Goal: Task Accomplishment & Management: Complete application form

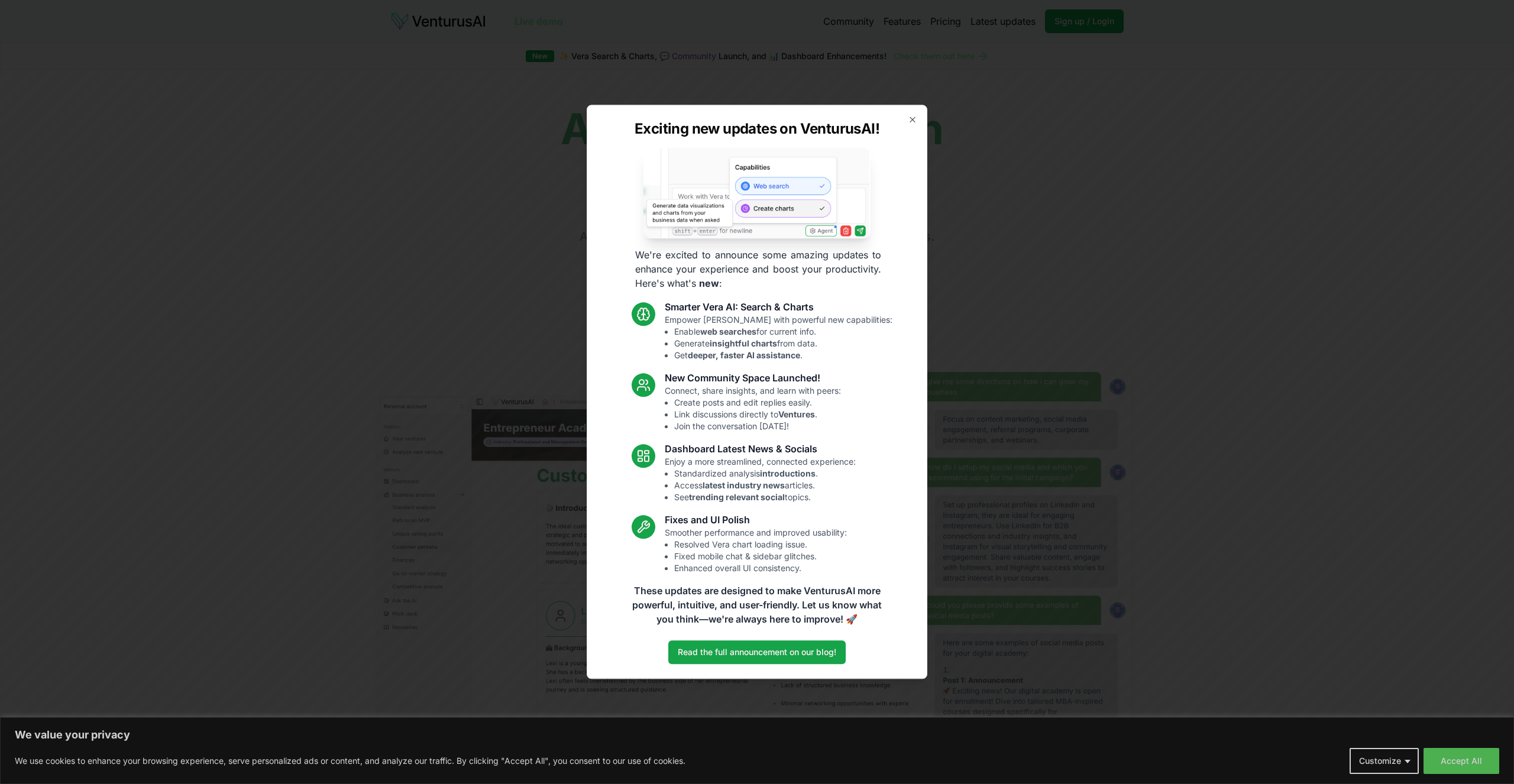
click at [845, 125] on div "Exciting new updates on VenturusAI! We're excited to announce some amazing upda…" at bounding box center [757, 391] width 341 height 574
click at [845, 123] on icon "button" at bounding box center [912, 119] width 9 height 9
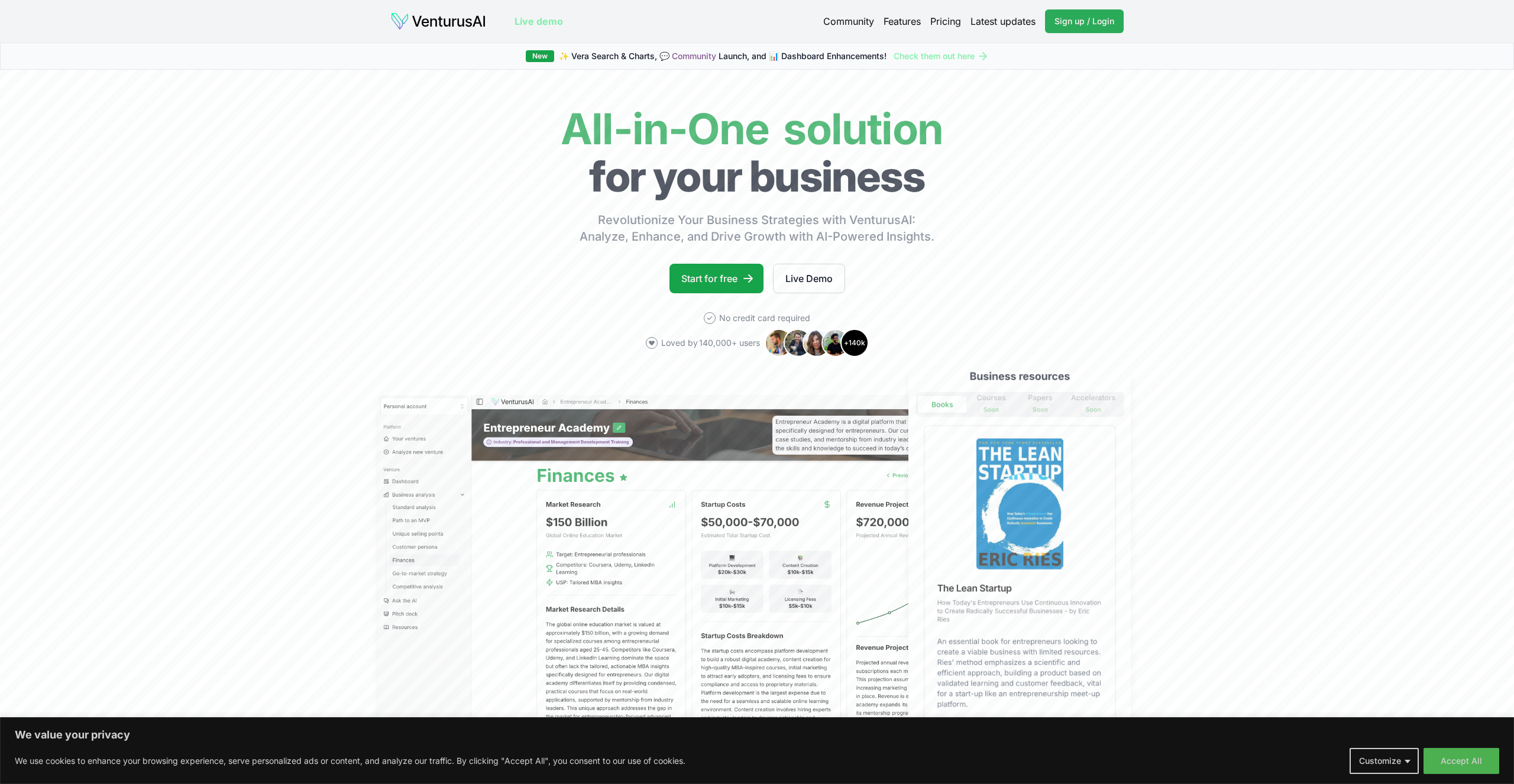
click at [845, 28] on link "Sign up / Login Login" at bounding box center [1084, 21] width 79 height 24
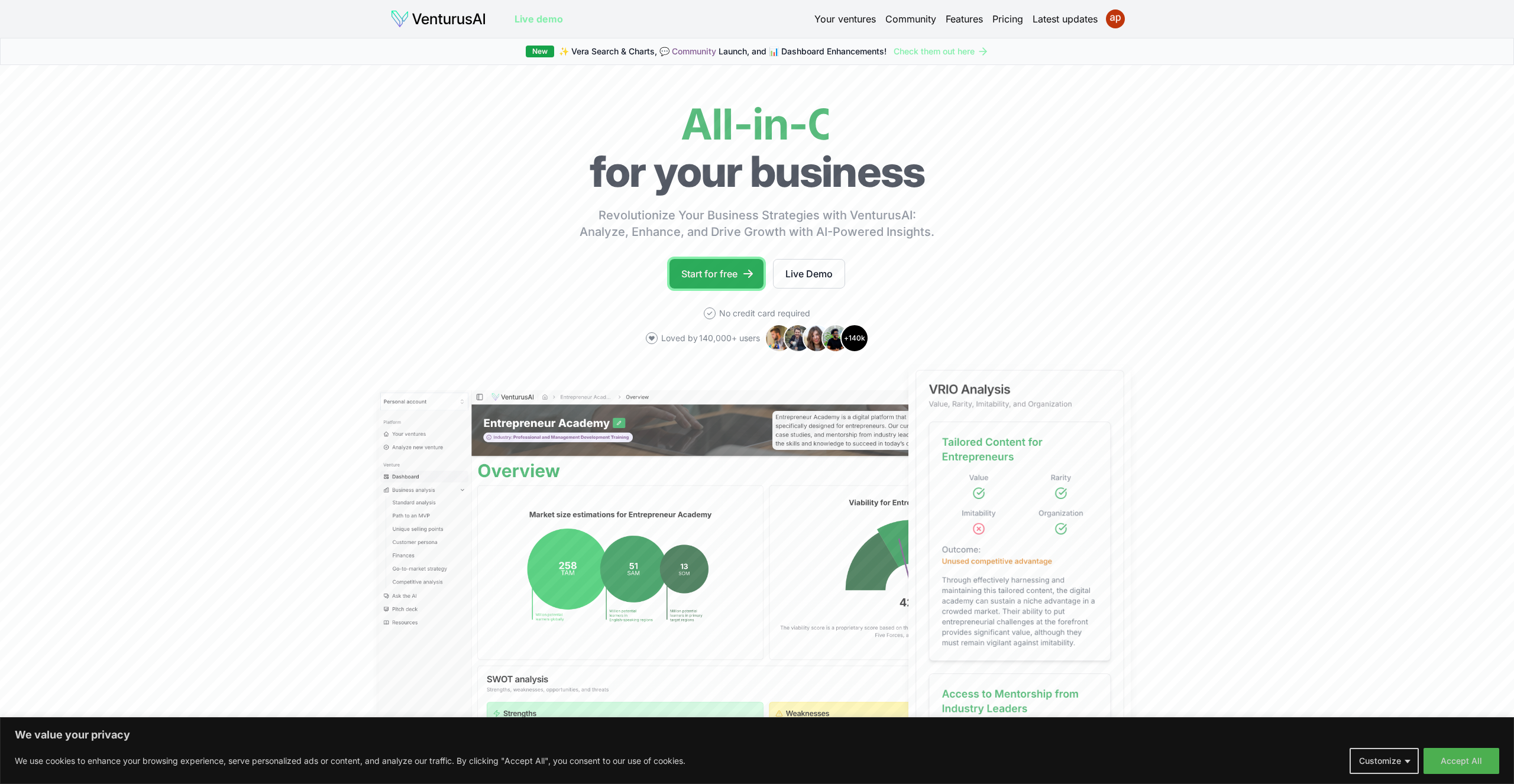
click at [727, 279] on link "Start for free" at bounding box center [716, 274] width 94 height 29
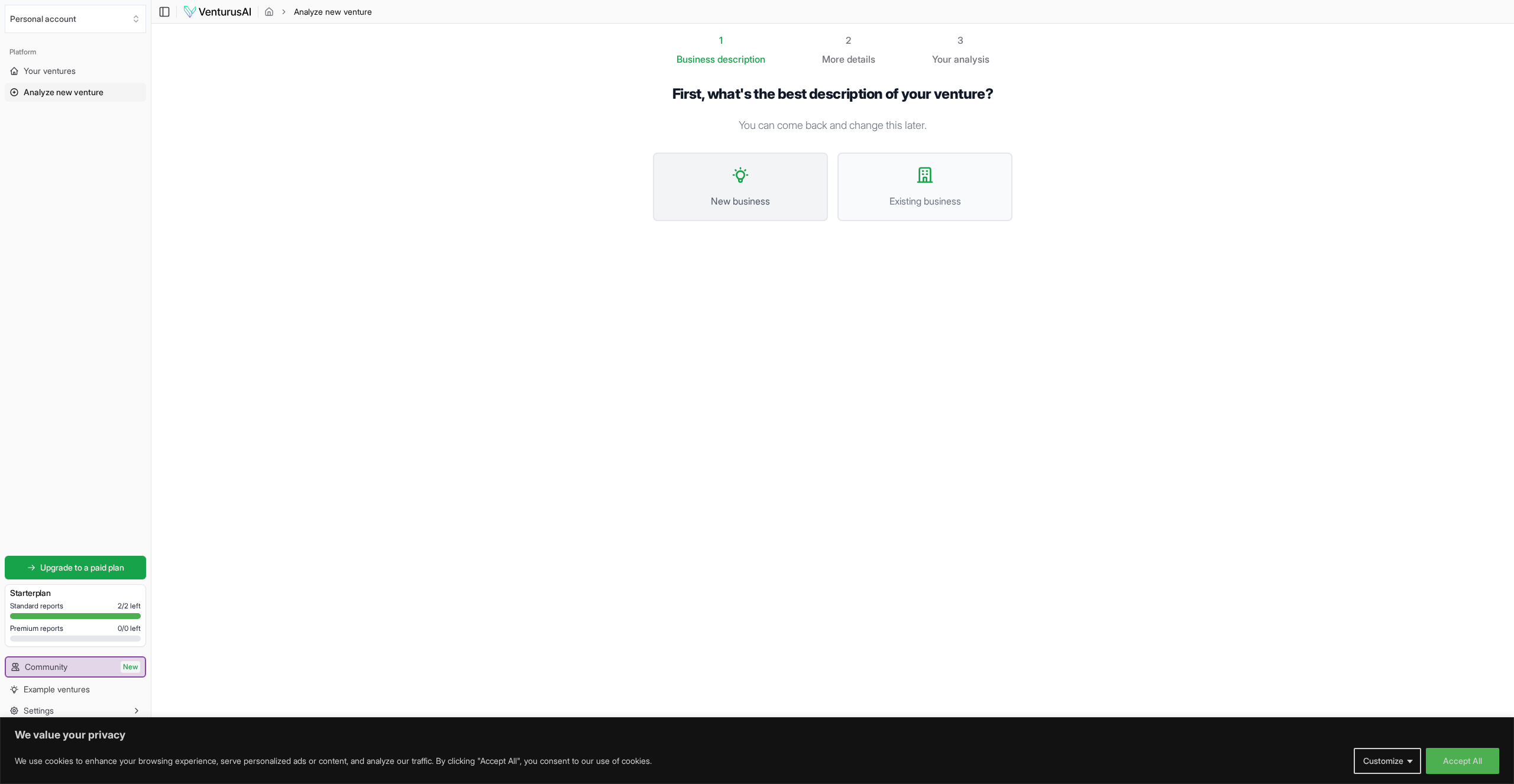
click at [773, 201] on span "New business" at bounding box center [740, 201] width 149 height 14
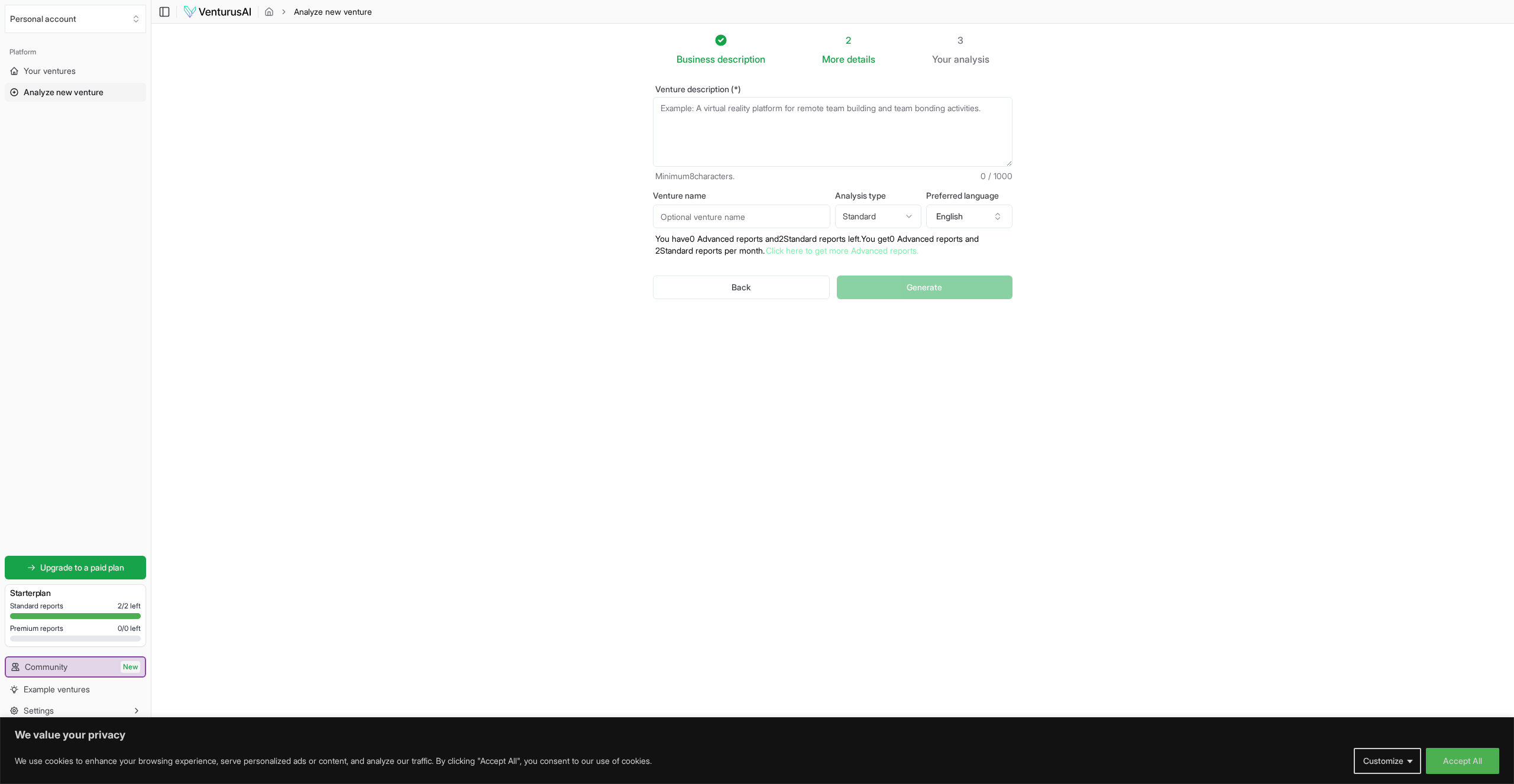
click at [737, 126] on textarea "Venture description (*)" at bounding box center [832, 132] width 359 height 70
click at [754, 122] on textarea "Uma" at bounding box center [832, 132] width 359 height 70
click at [891, 106] on textarea "Uma" at bounding box center [832, 132] width 359 height 70
type textarea "Uma empresa tecnologica que desonvolve equipamentos de carregamento de veiculos…"
click at [775, 223] on input "Venture name" at bounding box center [741, 216] width 178 height 24
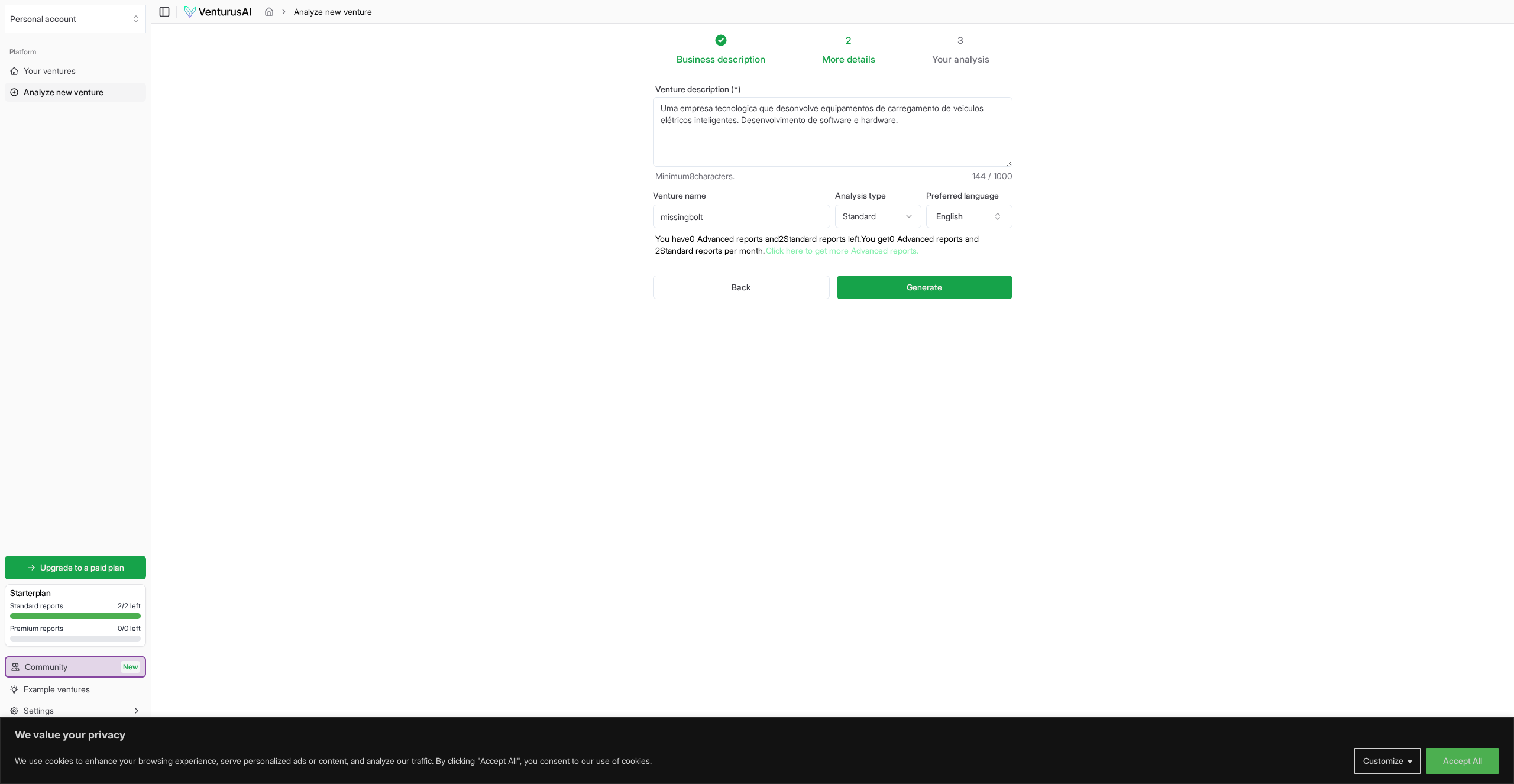
type input "missingbolt"
click at [935, 125] on textarea "Uma empresa tecnologica que desonvolve equipamentos de carregamento de veiculos…" at bounding box center [832, 132] width 359 height 70
drag, startPoint x: 720, startPoint y: 115, endPoint x: 746, endPoint y: 115, distance: 26.0
click at [746, 115] on textarea "Uma empresa tecnologica que desonvolve equipamentos de carregamento de veiculos…" at bounding box center [832, 132] width 359 height 70
click at [664, 107] on textarea "Uma empresa tecnologica que desonvolve equipamentos de carregamento de veiculos…" at bounding box center [832, 132] width 359 height 70
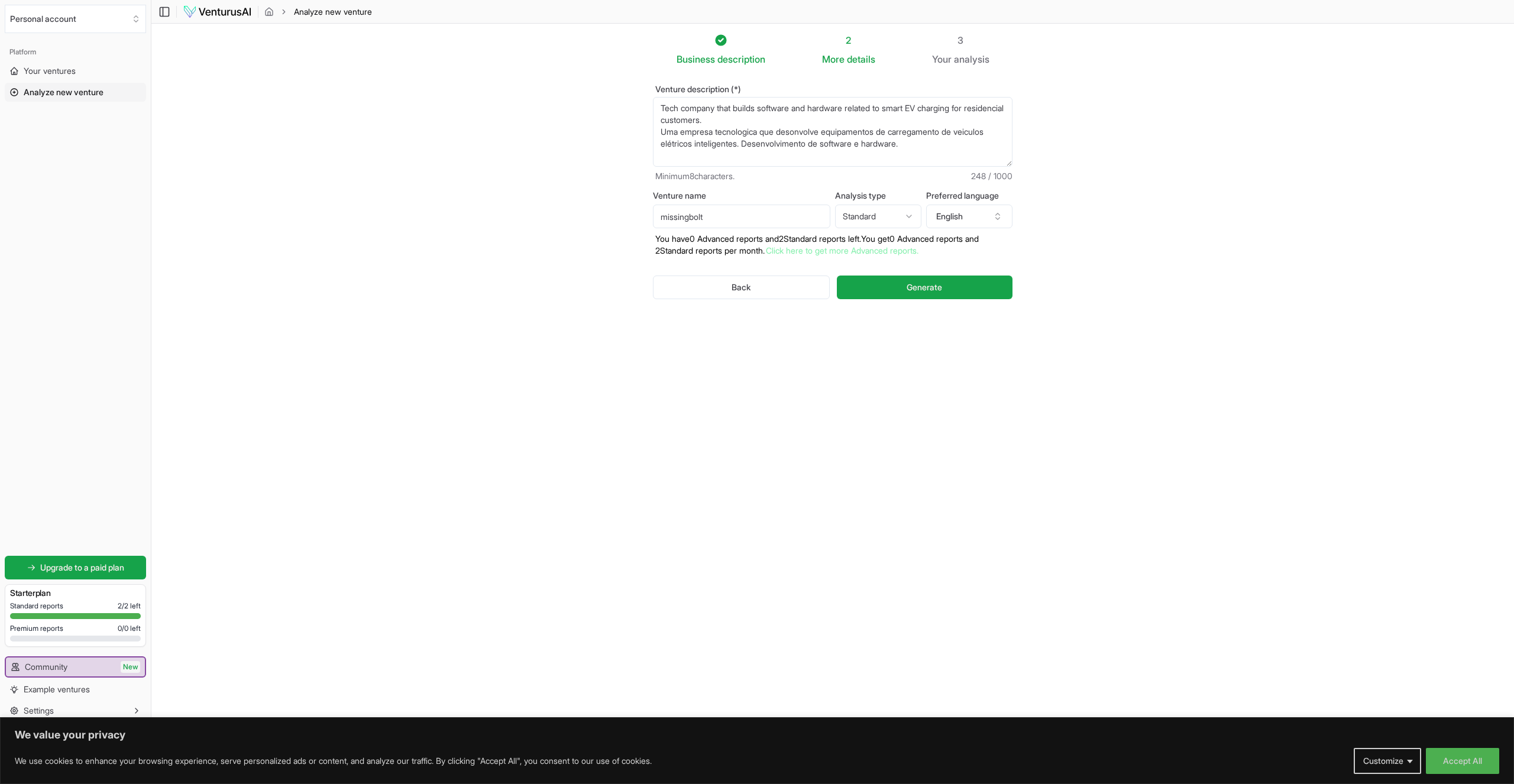
drag, startPoint x: 819, startPoint y: 119, endPoint x: 654, endPoint y: 105, distance: 165.6
click at [654, 105] on textarea "Uma empresa tecnologica que desonvolve equipamentos de carregamento de veiculos…" at bounding box center [832, 132] width 359 height 70
click at [829, 111] on textarea "Uma empresa tecnologica que desonvolve equipamentos de carregamento de veiculos…" at bounding box center [832, 132] width 359 height 70
drag, startPoint x: 921, startPoint y: 123, endPoint x: 931, endPoint y: 138, distance: 18.0
click at [931, 138] on textarea "Uma empresa tecnologica que desonvolve equipamentos de carregamento de veiculos…" at bounding box center [832, 132] width 359 height 70
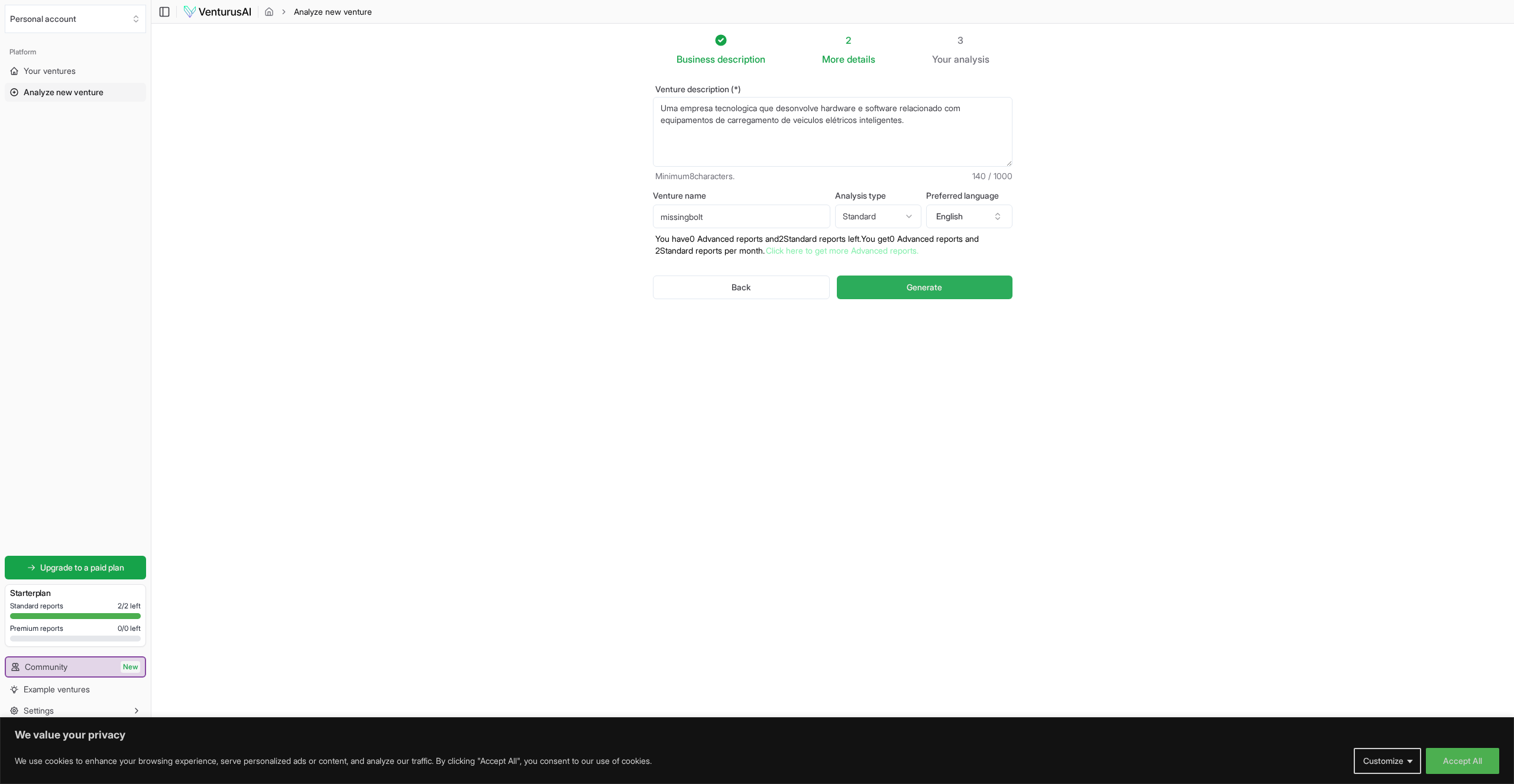
type textarea "Uma empresa tecnologica que desonvolve hardware e software relacionado com equi…"
click at [950, 287] on button "Generate" at bounding box center [925, 287] width 176 height 24
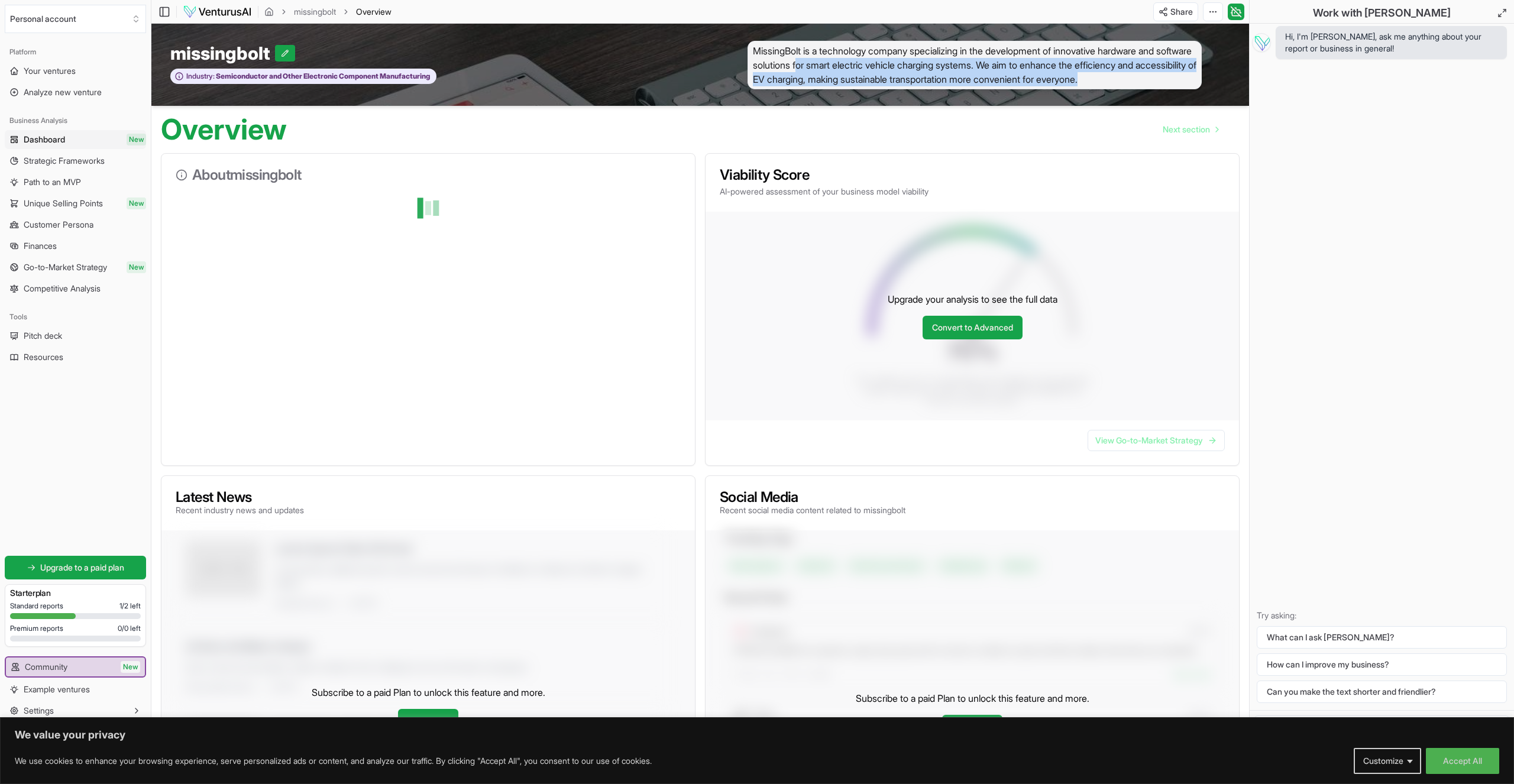
drag, startPoint x: 848, startPoint y: 61, endPoint x: 1202, endPoint y: 83, distance: 354.7
click at [1202, 83] on span "MissingBolt is a technology company specializing in the development of innovati…" at bounding box center [975, 64] width 455 height 49
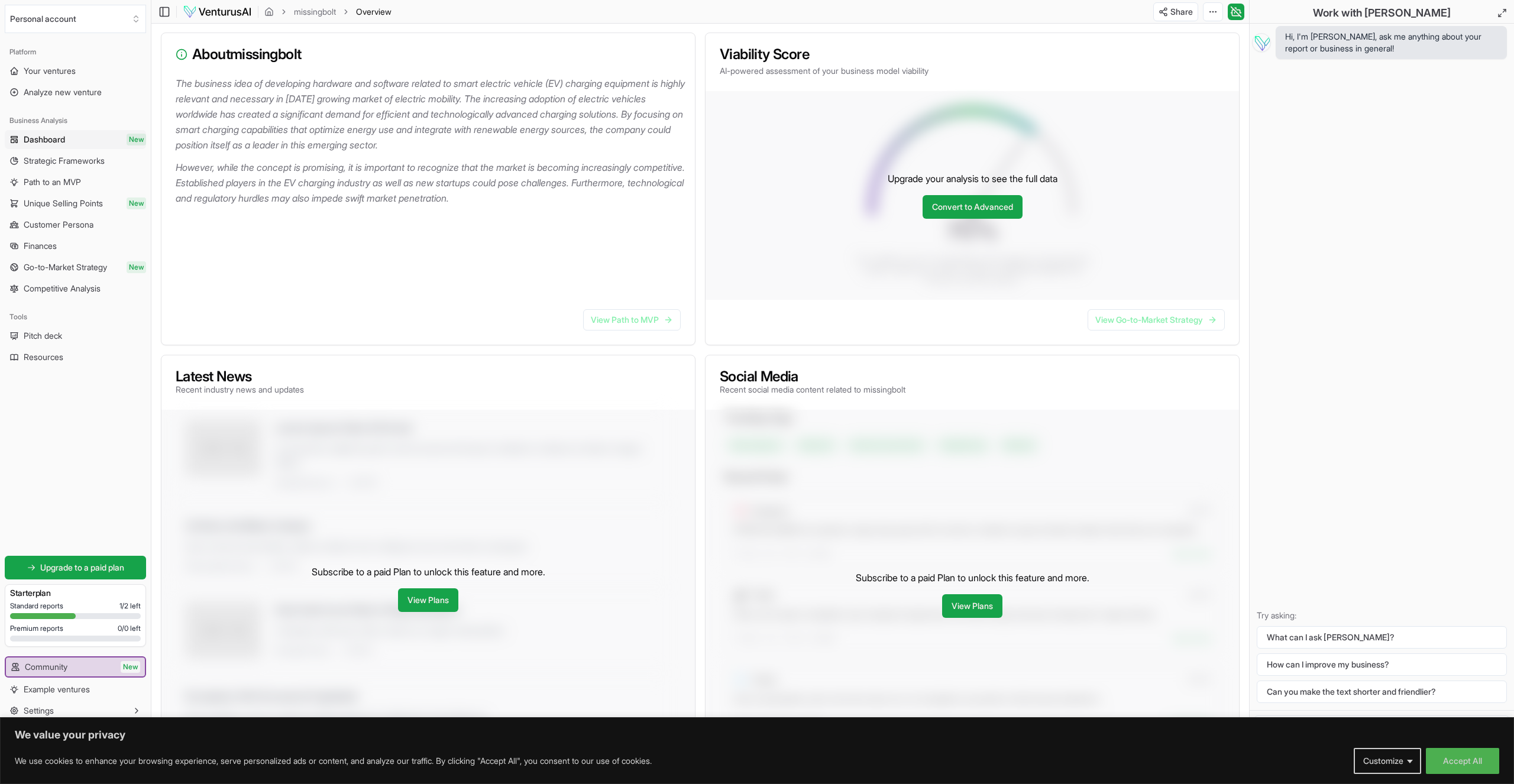
scroll to position [175, 0]
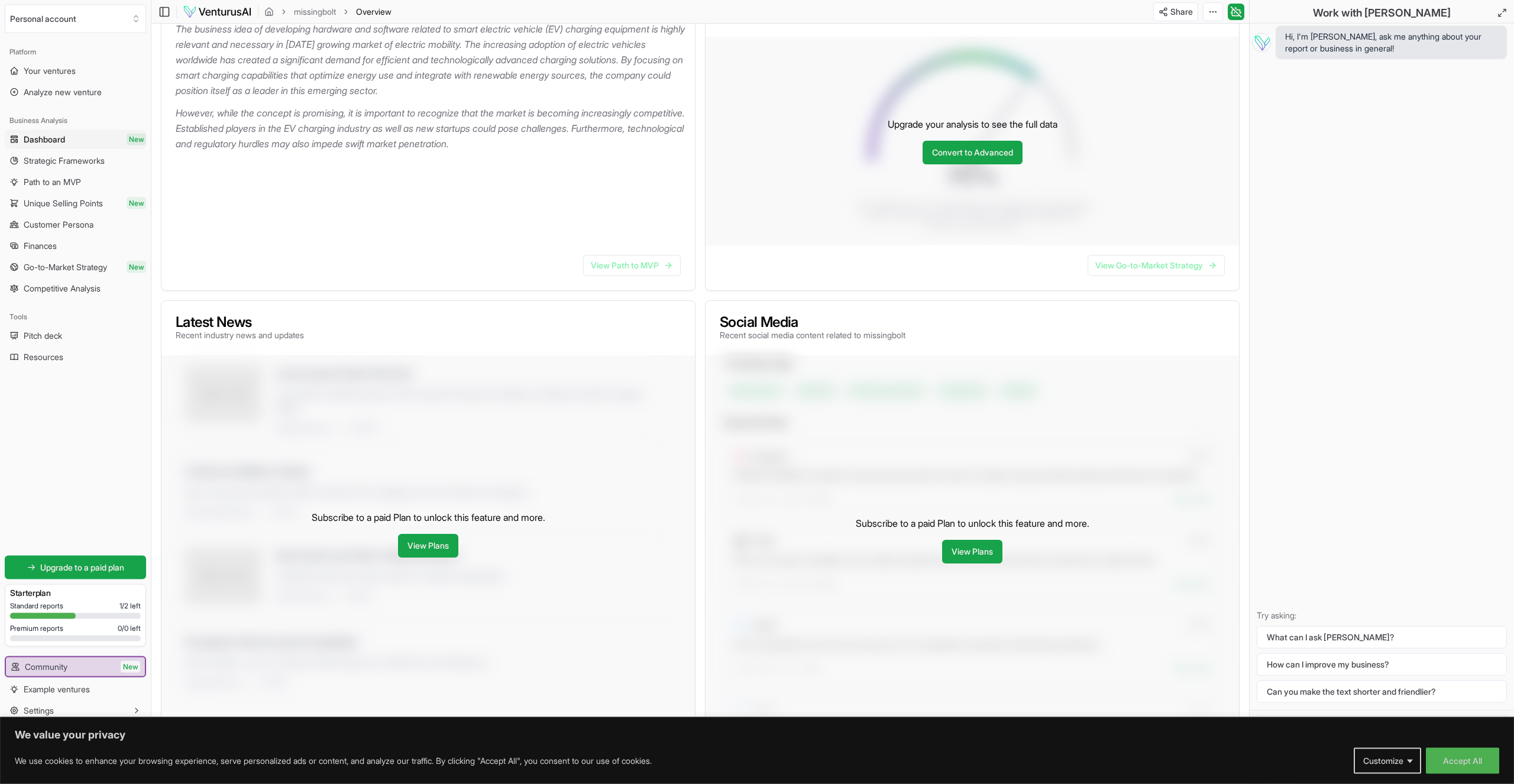
click at [652, 248] on div "View Path to MVP" at bounding box center [428, 268] width 534 height 45
click at [648, 271] on link "View Path to MVP" at bounding box center [631, 265] width 98 height 21
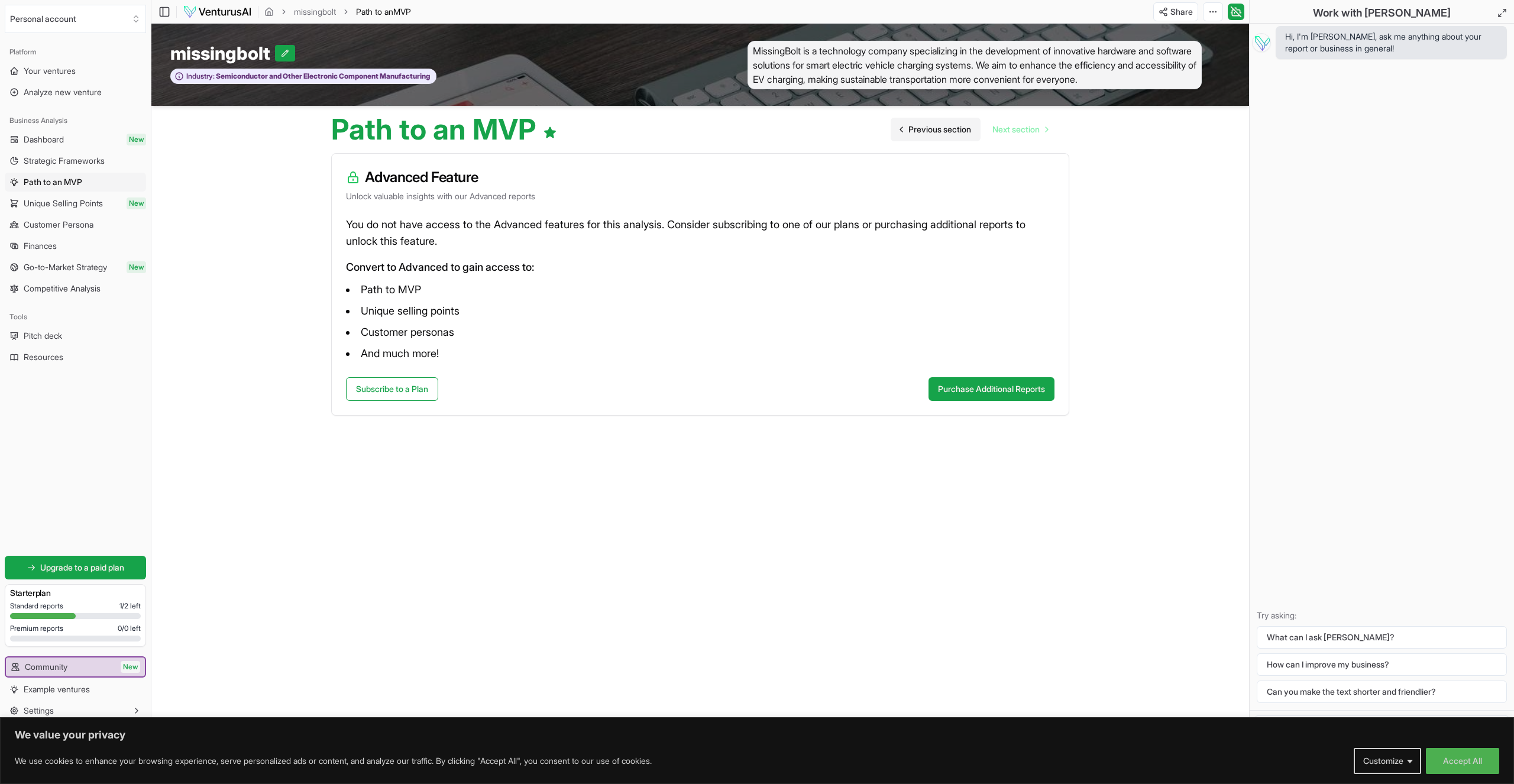
click at [946, 133] on span "Previous section" at bounding box center [940, 129] width 63 height 12
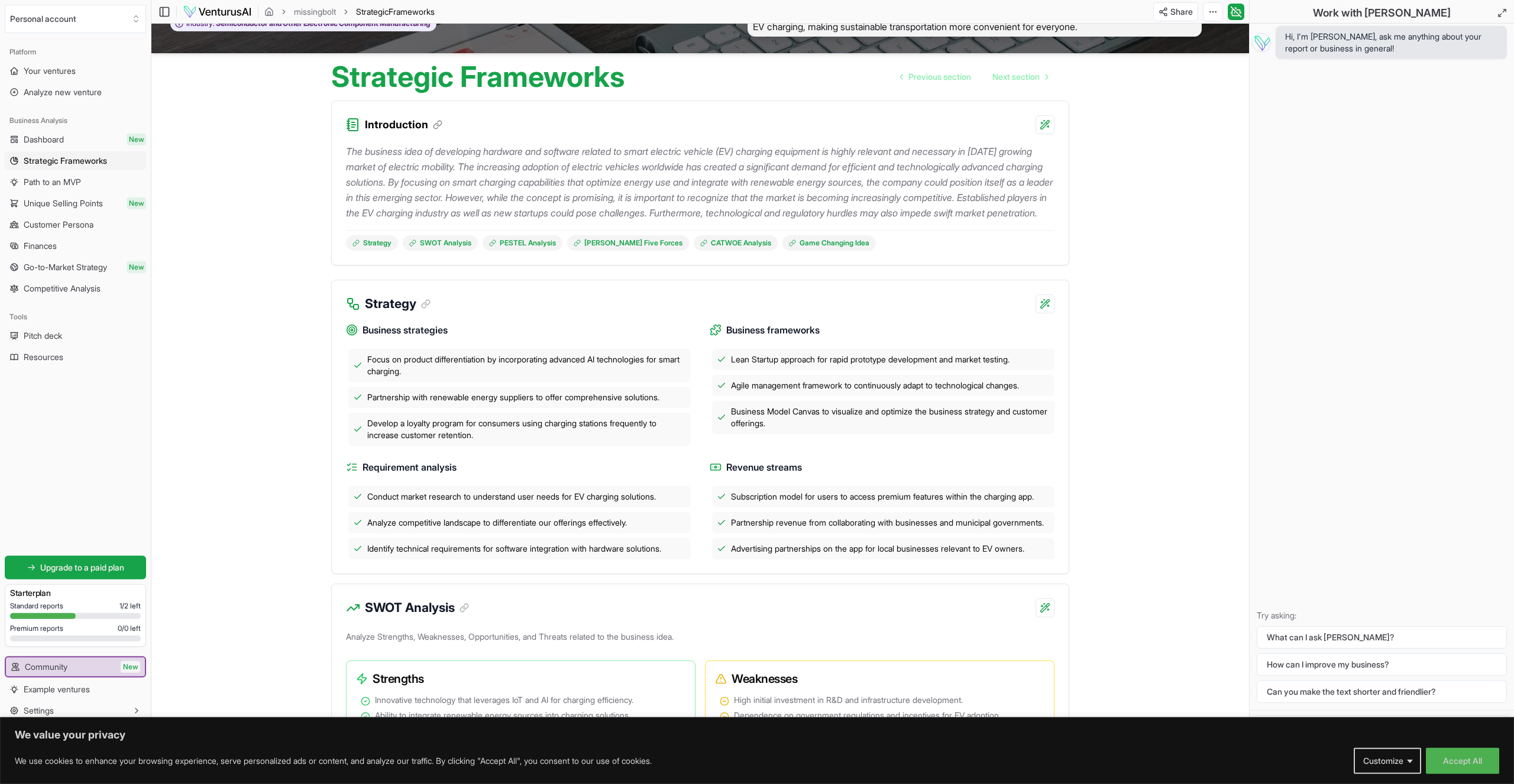
scroll to position [54, 0]
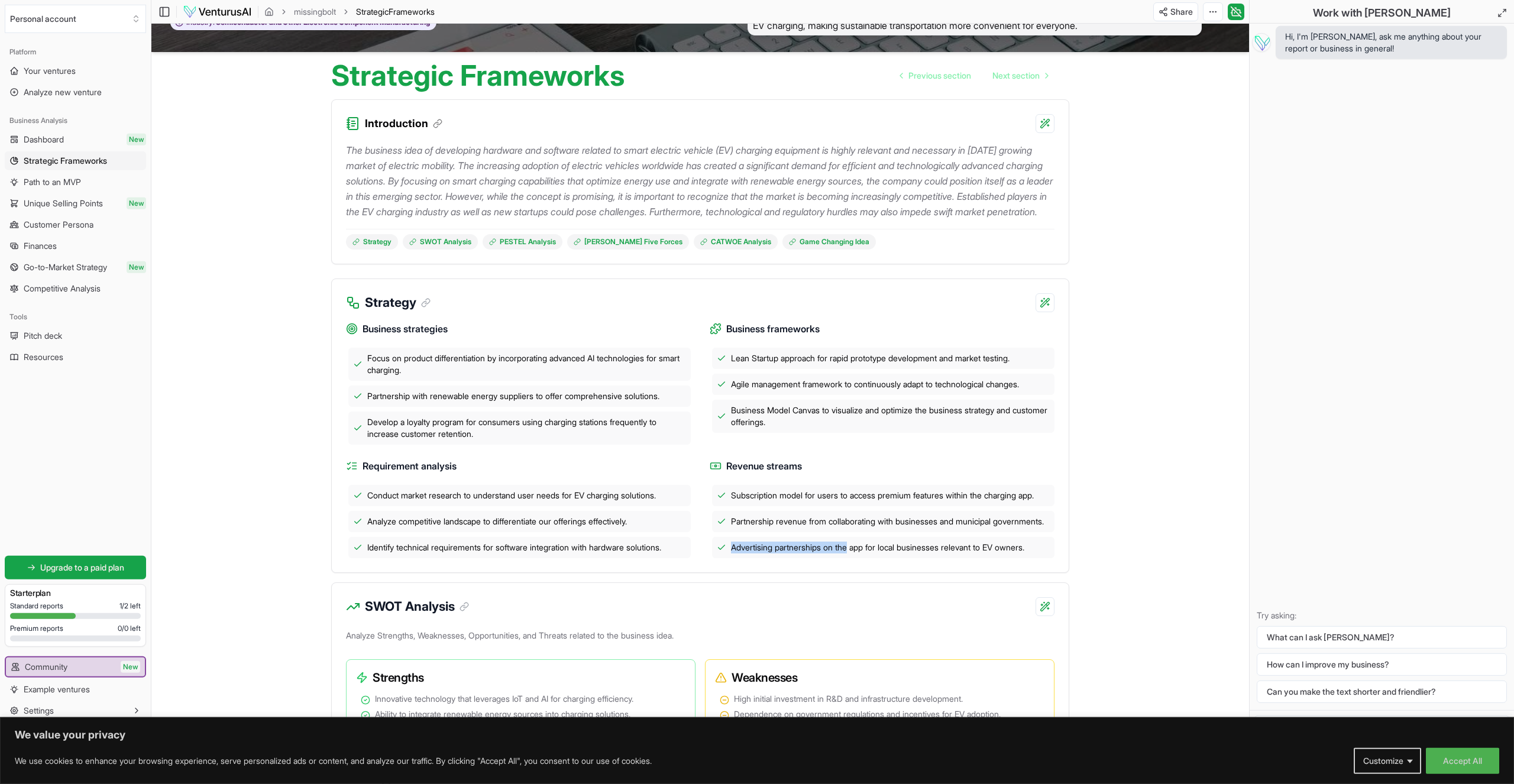
drag, startPoint x: 779, startPoint y: 552, endPoint x: 852, endPoint y: 589, distance: 81.8
click at [852, 558] on div "Subscription model for users to access premium features within the charging app…" at bounding box center [881, 521] width 345 height 73
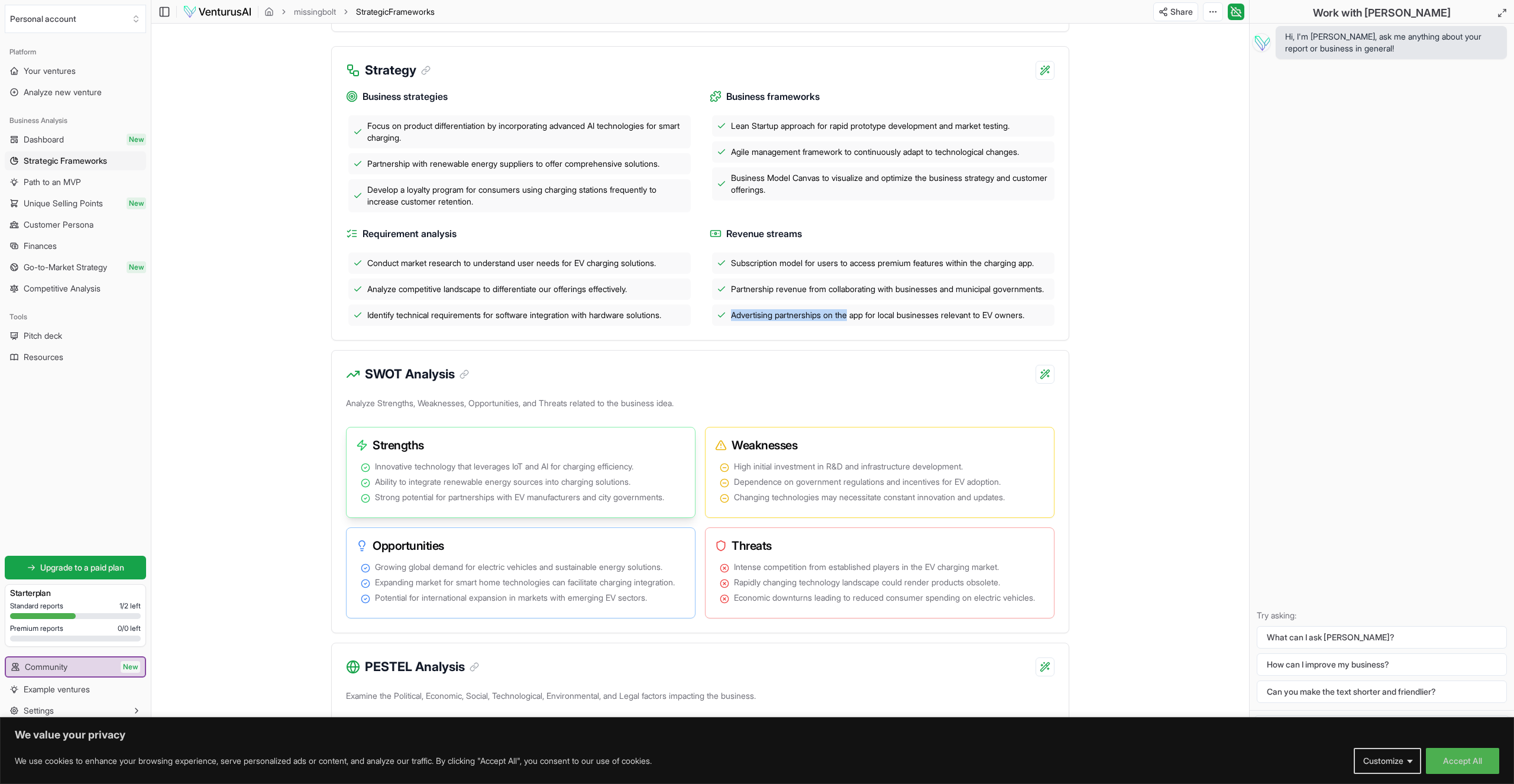
scroll to position [324, 0]
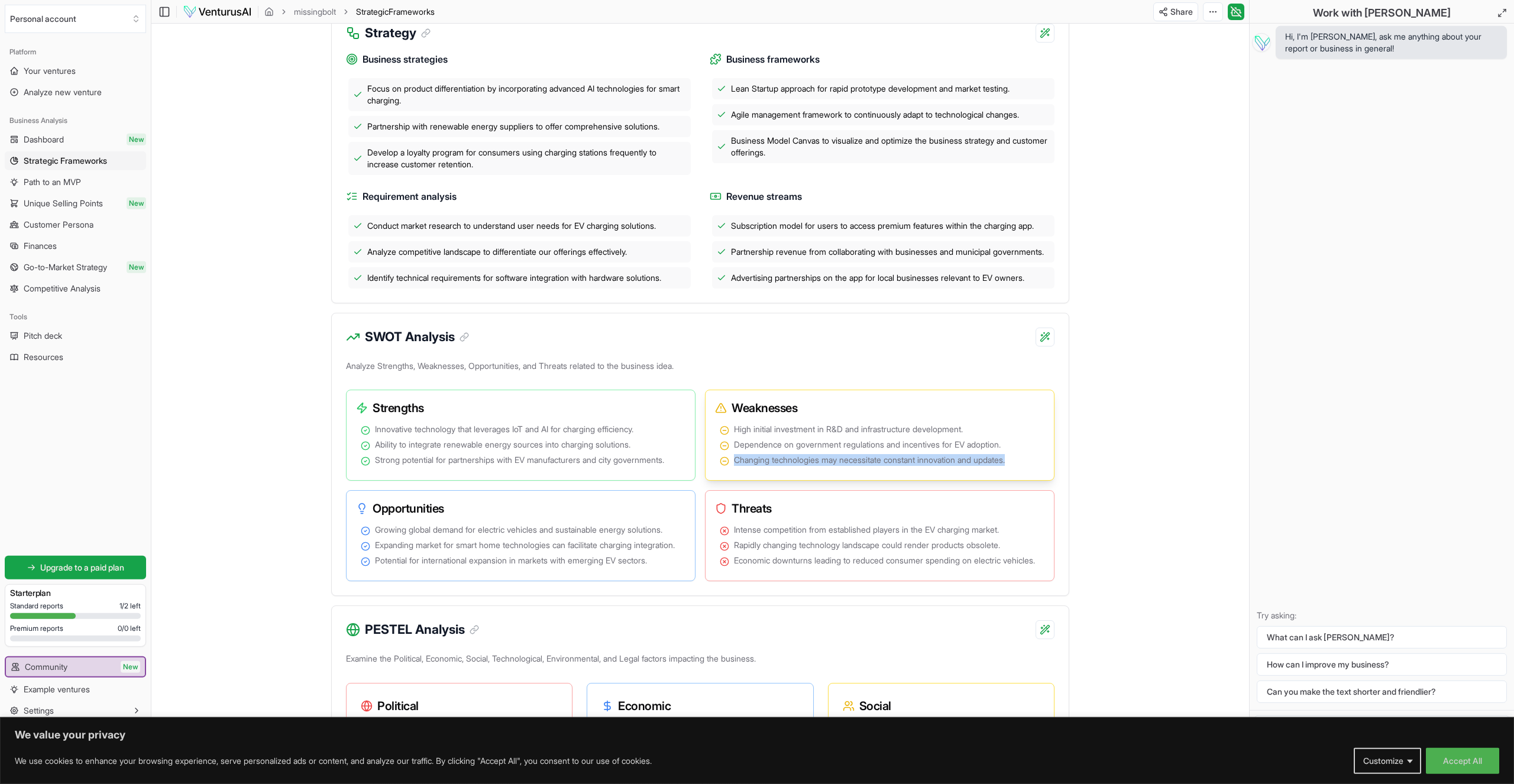
drag, startPoint x: 817, startPoint y: 470, endPoint x: 1040, endPoint y: 512, distance: 226.9
click at [1040, 475] on div "High initial investment in R&D and infrastructure development. Dependence on go…" at bounding box center [880, 448] width 339 height 55
drag, startPoint x: 788, startPoint y: 581, endPoint x: 902, endPoint y: 619, distance: 120.2
click at [1021, 566] on ul "Intense competition from established players in the EV charging market. Rapidly…" at bounding box center [880, 545] width 320 height 42
drag, startPoint x: 432, startPoint y: 581, endPoint x: 656, endPoint y: 615, distance: 226.6
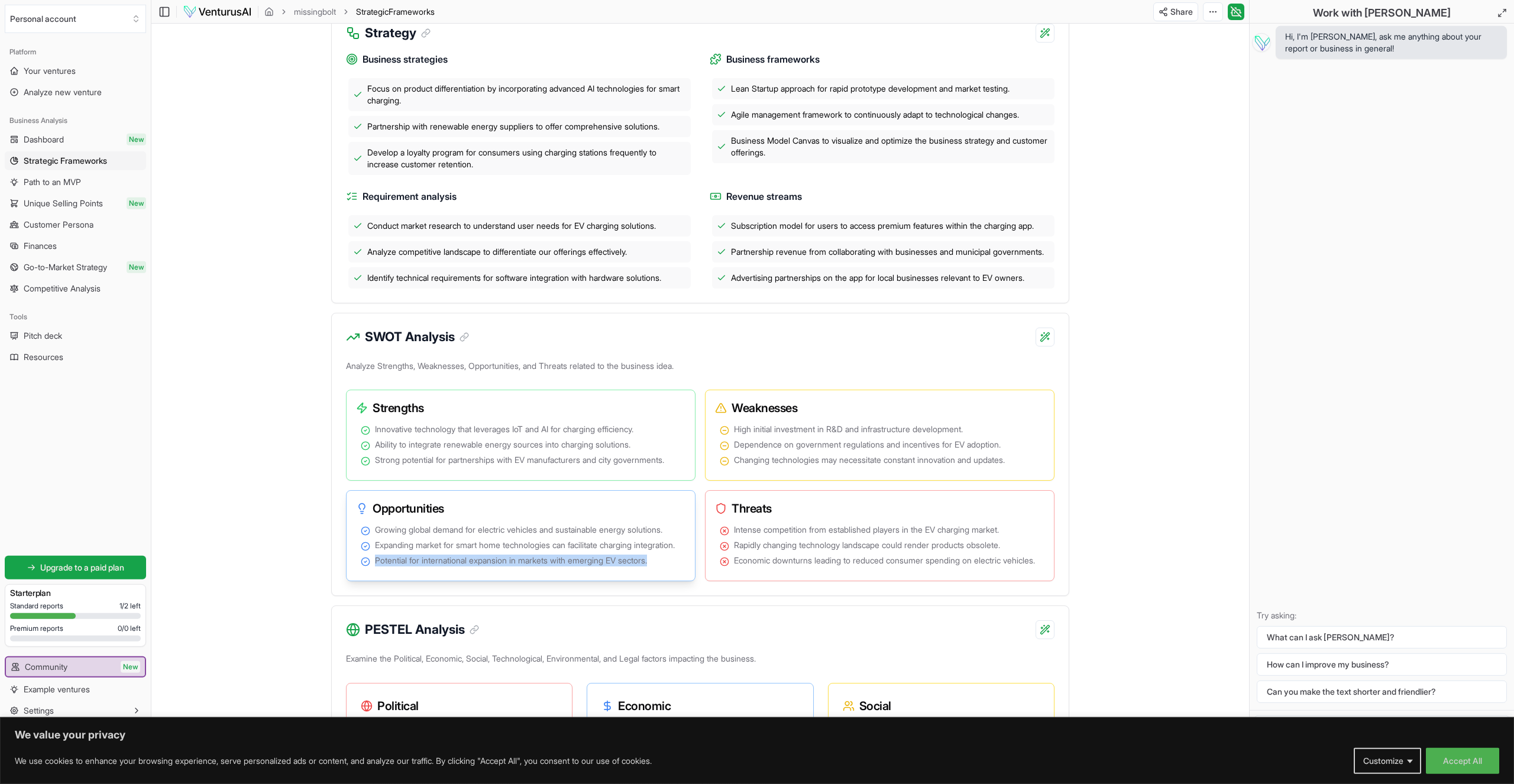
click at [690, 576] on div "Growing global demand for electric vehicles and sustainable energy solutions. E…" at bounding box center [521, 548] width 339 height 55
drag, startPoint x: 385, startPoint y: 476, endPoint x: 520, endPoint y: 507, distance: 138.5
click at [520, 466] on ul "Innovative technology that leverages IoT and AI for charging efficiency. Abilit…" at bounding box center [520, 444] width 320 height 42
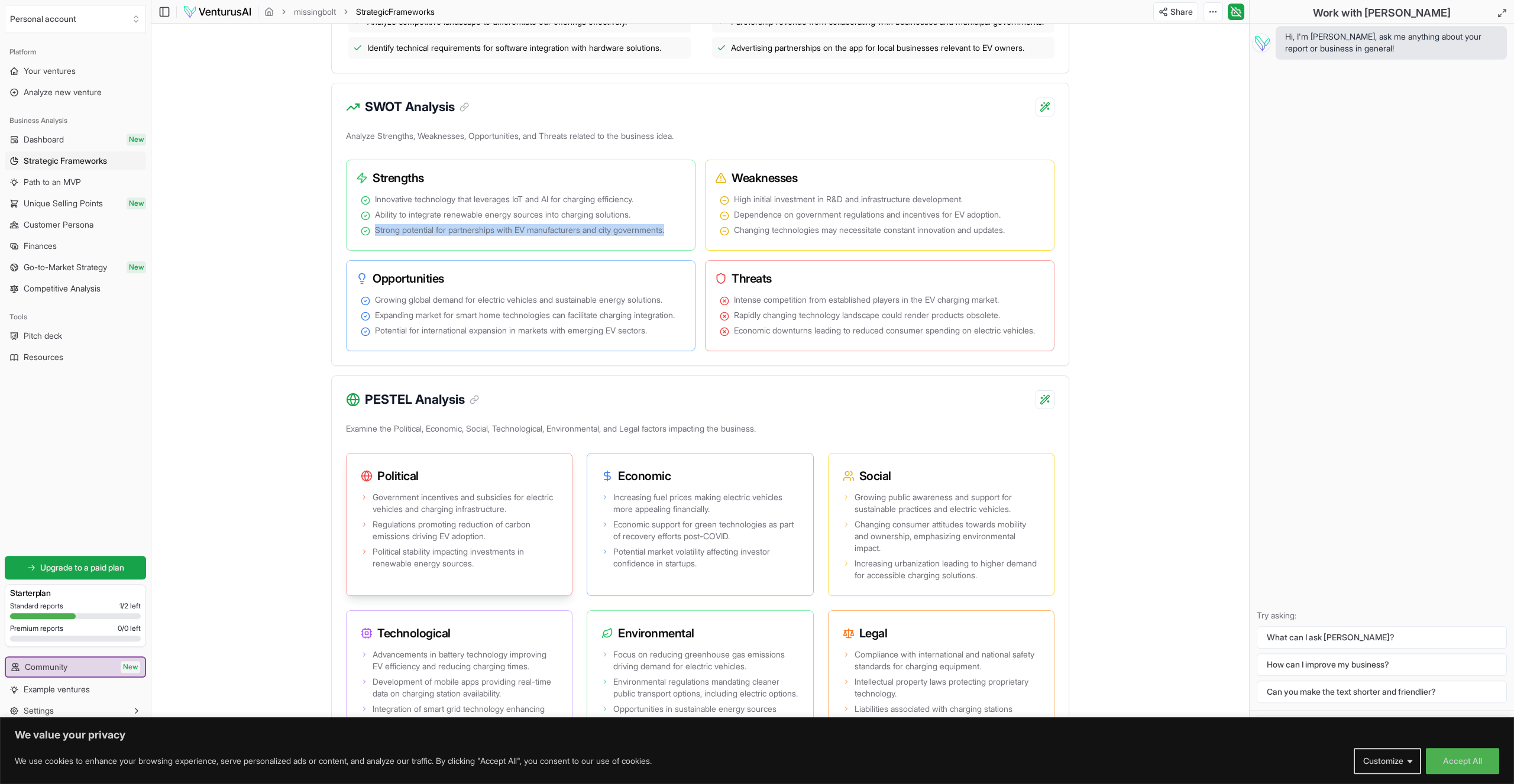
scroll to position [598, 0]
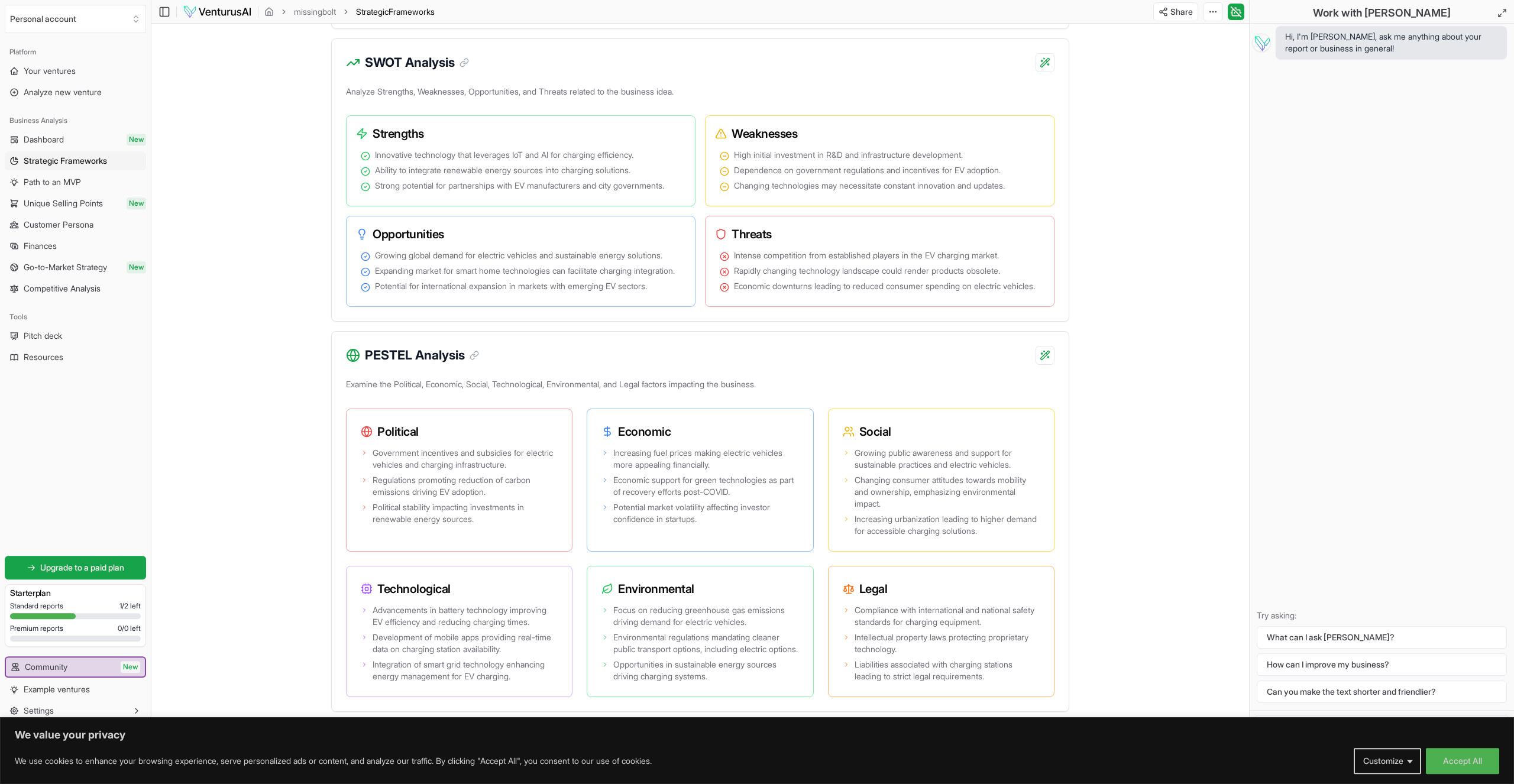
drag, startPoint x: 413, startPoint y: 453, endPoint x: 525, endPoint y: 459, distance: 112.2
click at [525, 397] on p "Examine the Political, Economic, Social, Technological, Environmental, and Lega…" at bounding box center [700, 386] width 709 height 21
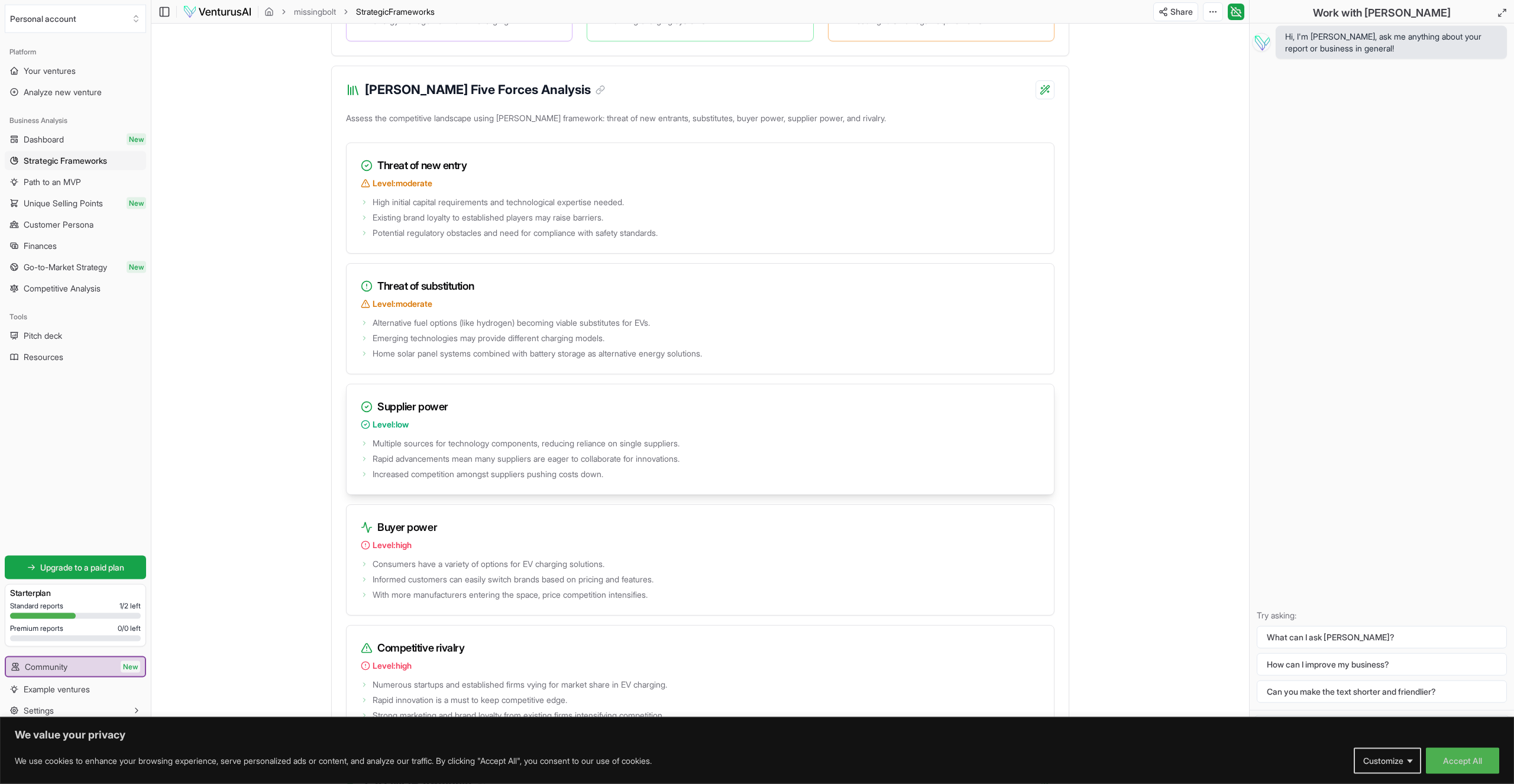
scroll to position [1397, 0]
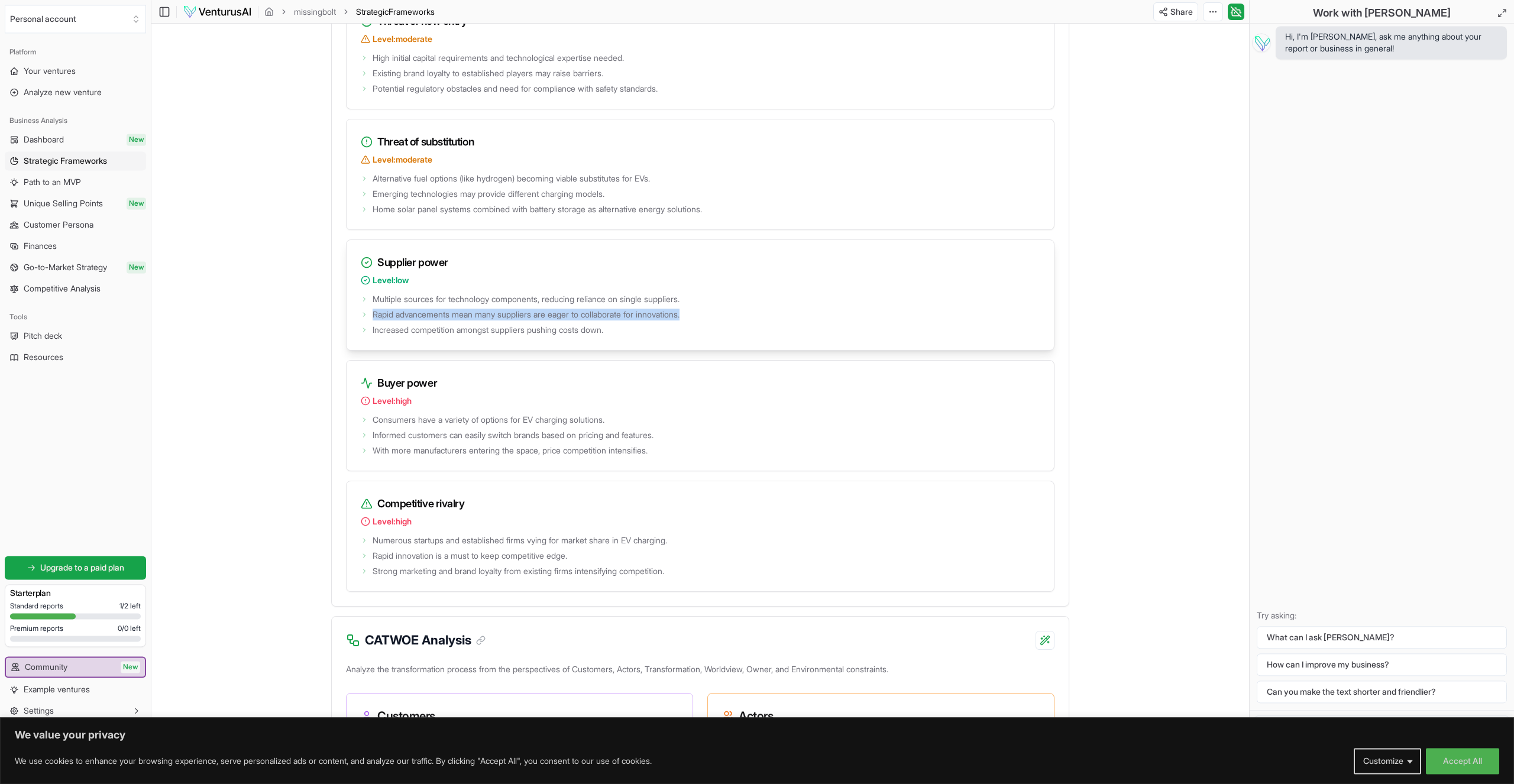
drag, startPoint x: 391, startPoint y: 376, endPoint x: 694, endPoint y: 395, distance: 303.6
click at [694, 336] on ul "Multiple sources for technology components, reducing reliance on single supplie…" at bounding box center [700, 313] width 679 height 45
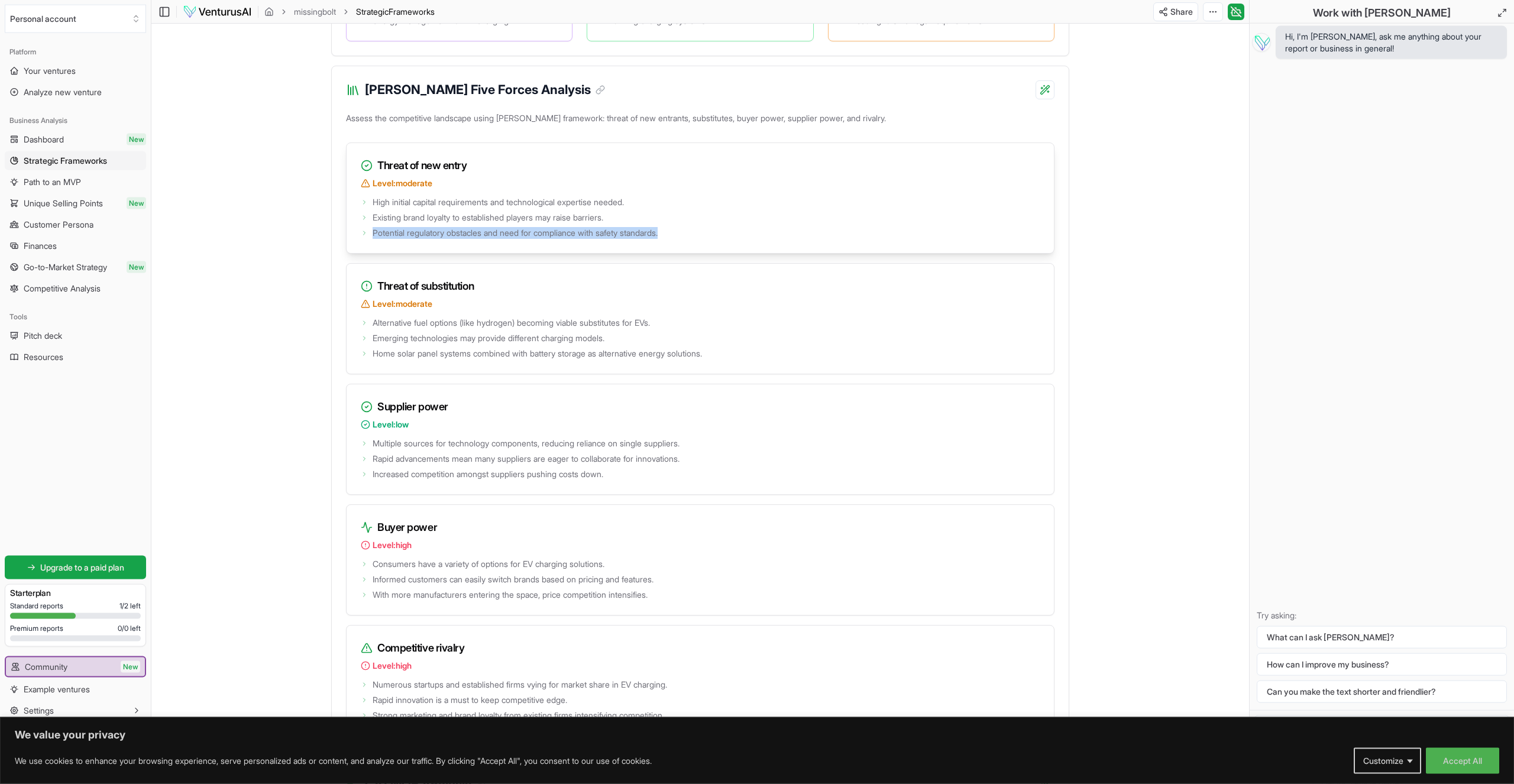
drag, startPoint x: 412, startPoint y: 280, endPoint x: 690, endPoint y: 308, distance: 279.4
click at [690, 239] on ul "High initial capital requirements and technological expertise needed. Existing …" at bounding box center [700, 216] width 679 height 45
drag, startPoint x: 439, startPoint y: 400, endPoint x: 538, endPoint y: 406, distance: 99.2
click at [538, 359] on ul "Alternative fuel options (like hydrogen) becoming viable substitutes for EVs. E…" at bounding box center [700, 336] width 679 height 45
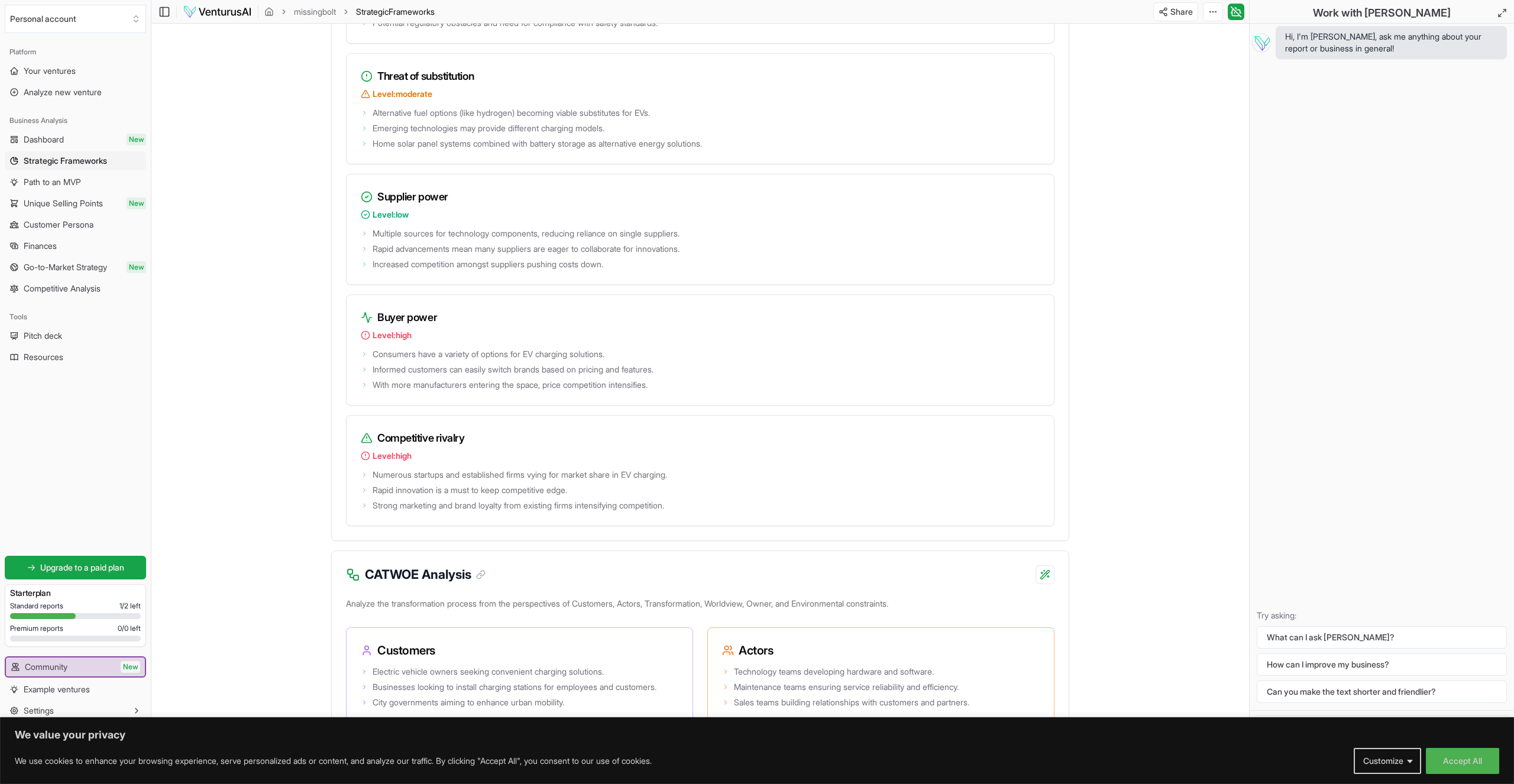
scroll to position [1469, 0]
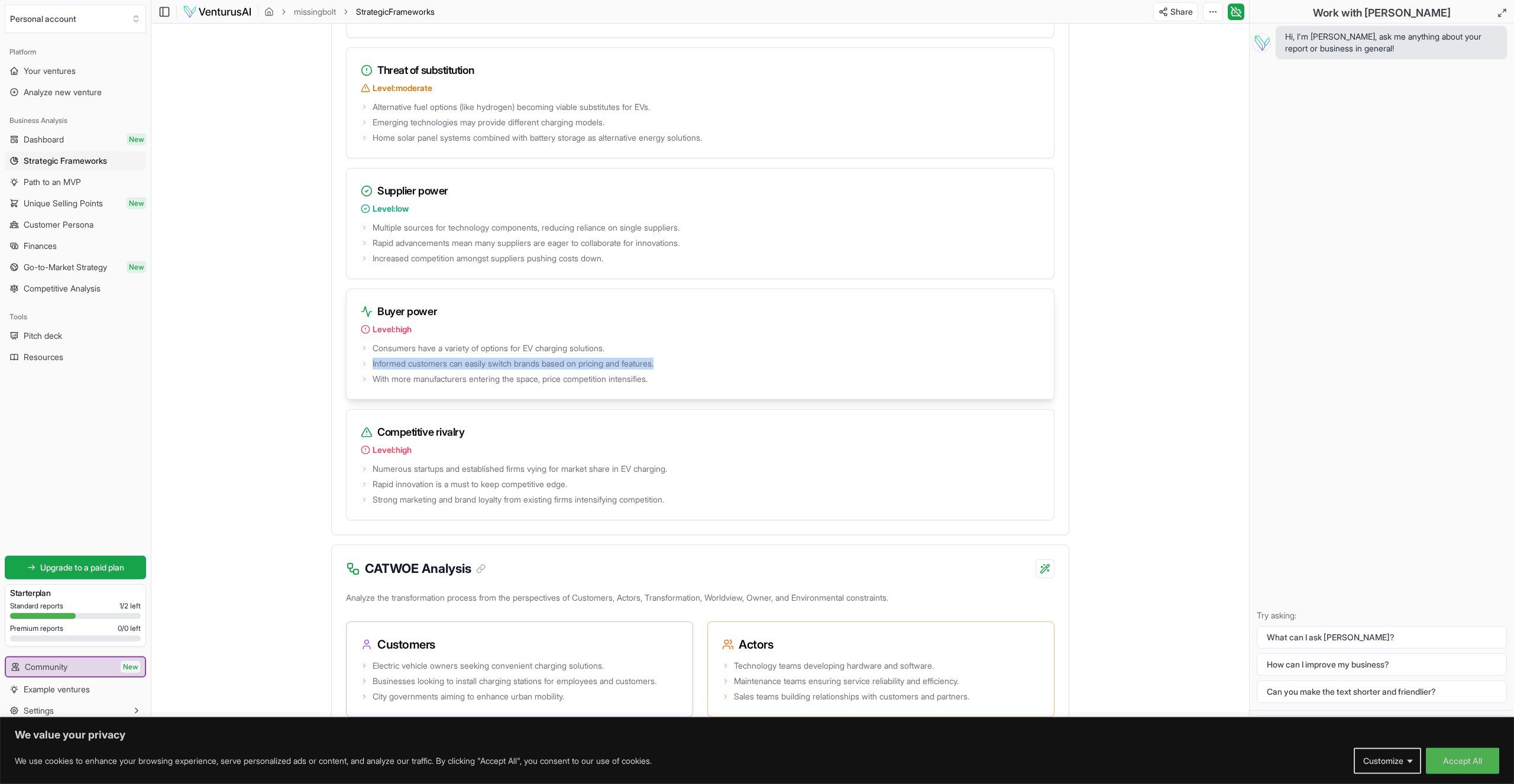
drag, startPoint x: 487, startPoint y: 416, endPoint x: 751, endPoint y: 452, distance: 266.4
click at [752, 385] on ul "Consumers have a variety of options for EV charging solutions. Informed custome…" at bounding box center [700, 362] width 679 height 45
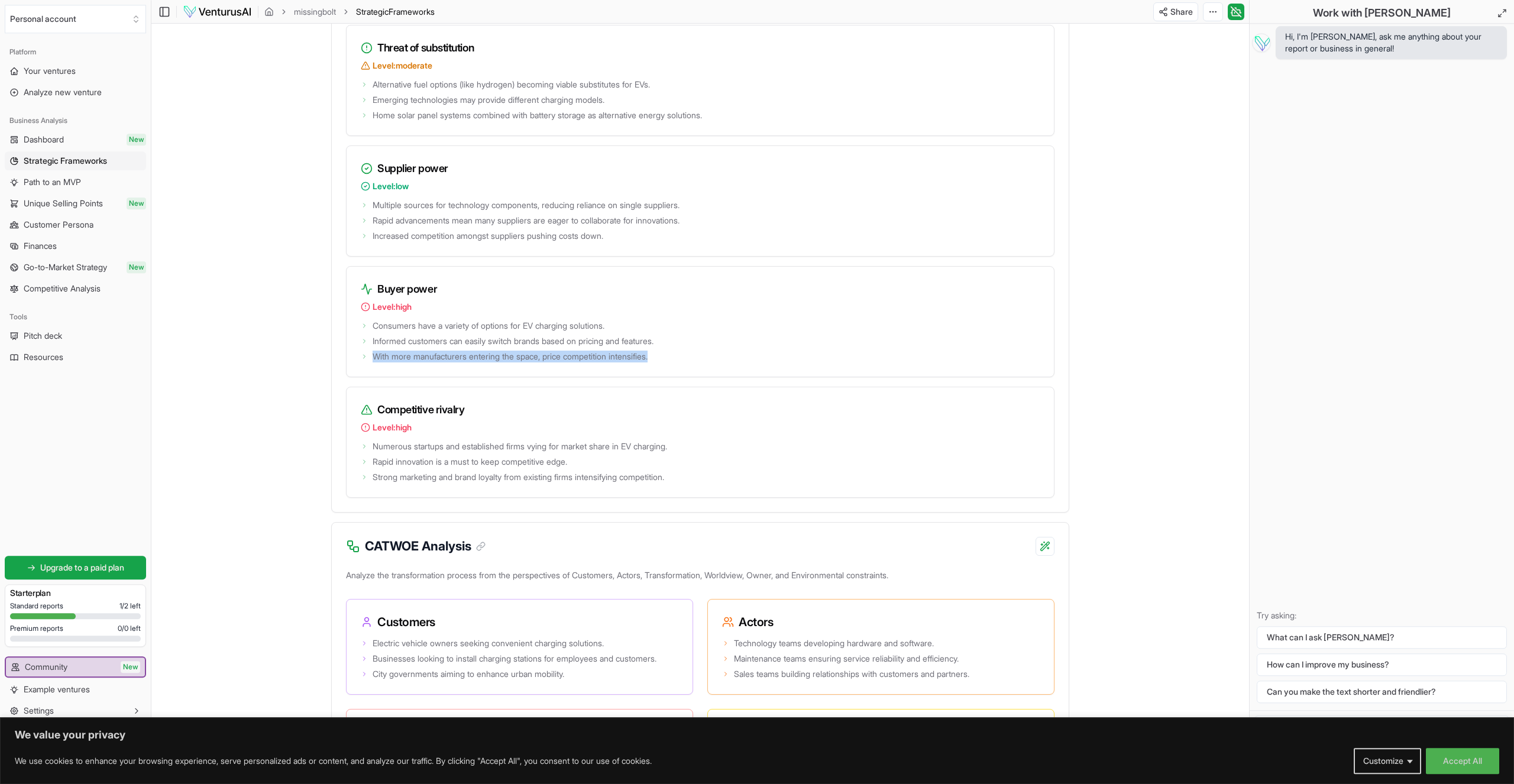
scroll to position [1582, 0]
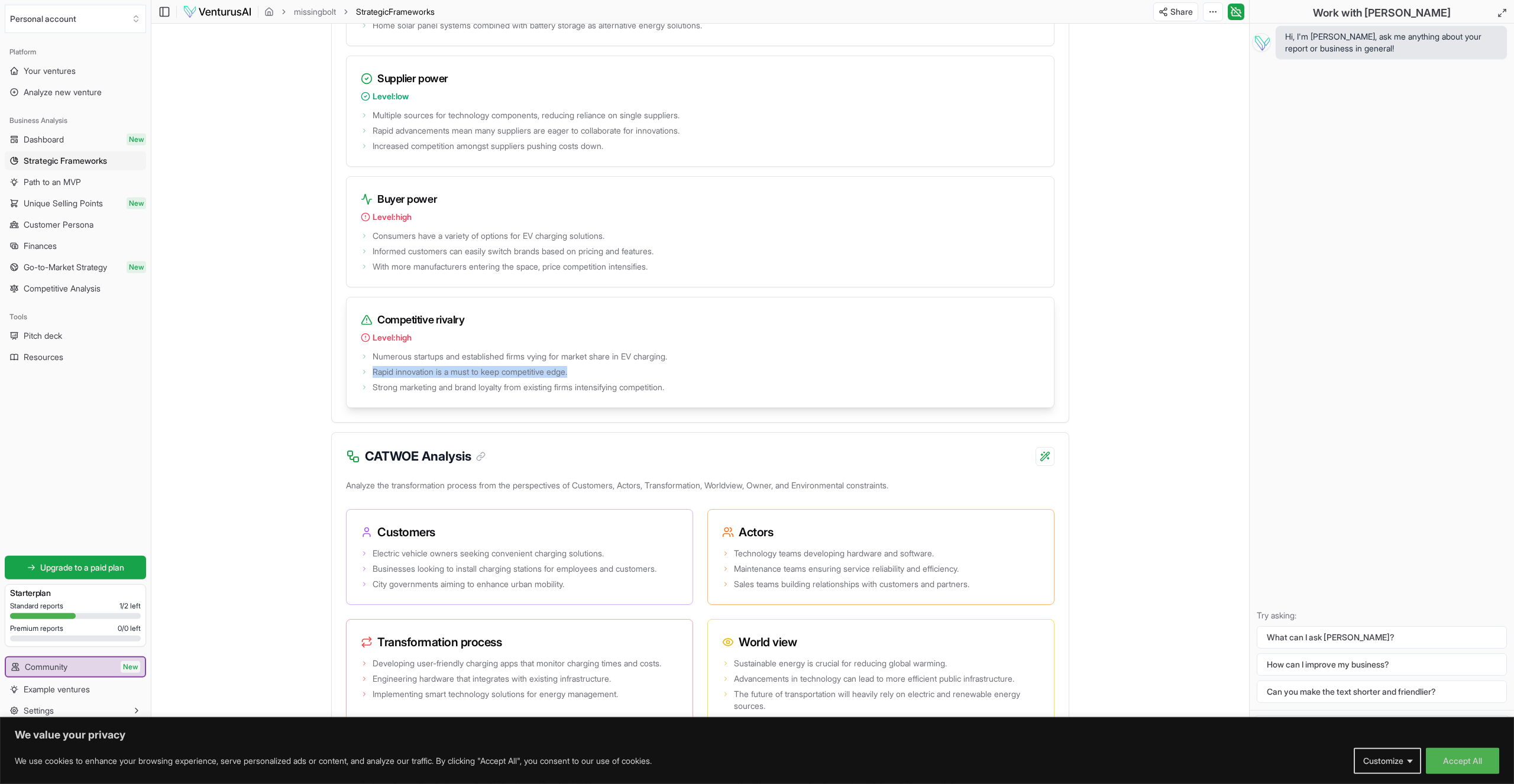
drag, startPoint x: 442, startPoint y: 424, endPoint x: 736, endPoint y: 449, distance: 295.1
click at [736, 393] on ul "Numerous startups and established firms vying for market share in EV charging. …" at bounding box center [700, 370] width 679 height 45
click at [599, 362] on span "Numerous startups and established firms vying for market share in EV charging." at bounding box center [520, 356] width 295 height 12
drag, startPoint x: 536, startPoint y: 432, endPoint x: 715, endPoint y: 425, distance: 179.1
click at [715, 362] on li "Numerous startups and established firms vying for market share in EV charging." at bounding box center [700, 356] width 679 height 12
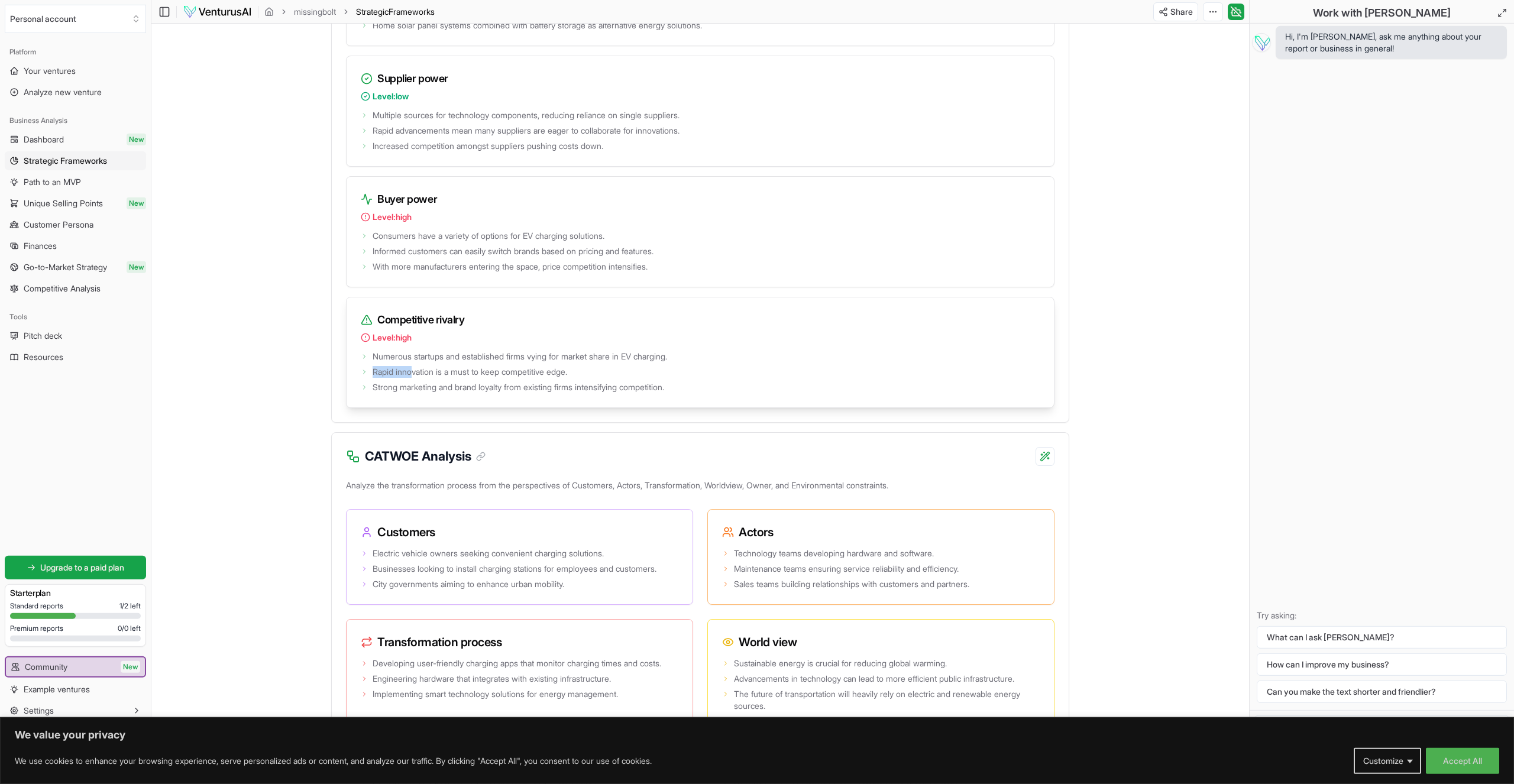
drag, startPoint x: 412, startPoint y: 452, endPoint x: 598, endPoint y: 440, distance: 186.4
click at [598, 393] on ul "Numerous startups and established firms vying for market share in EV charging. …" at bounding box center [700, 370] width 679 height 45
drag, startPoint x: 425, startPoint y: 465, endPoint x: 711, endPoint y: 459, distance: 286.1
click at [711, 393] on li "Strong marketing and brand loyalty from existing firms intensifying competition." at bounding box center [700, 387] width 679 height 12
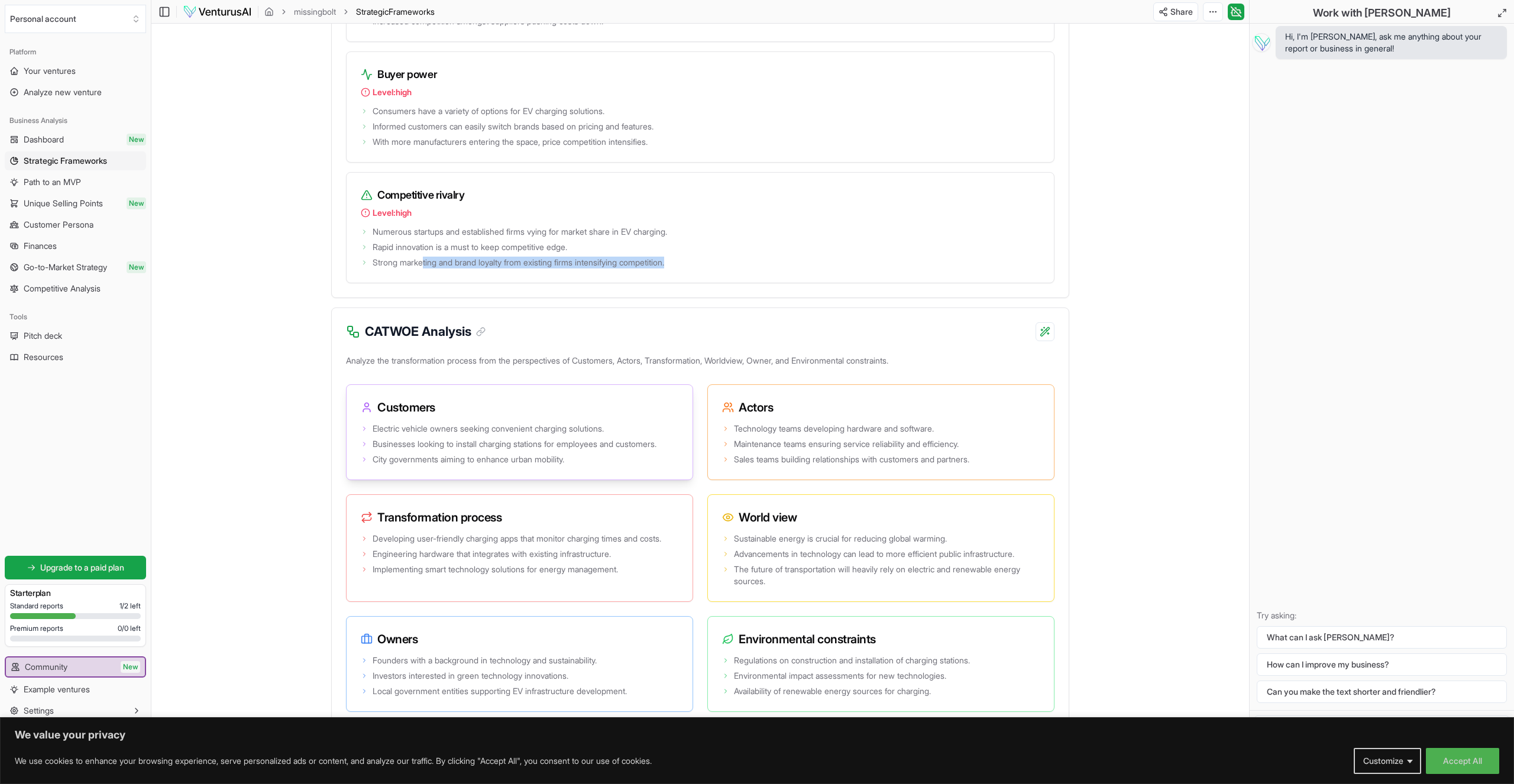
scroll to position [1716, 0]
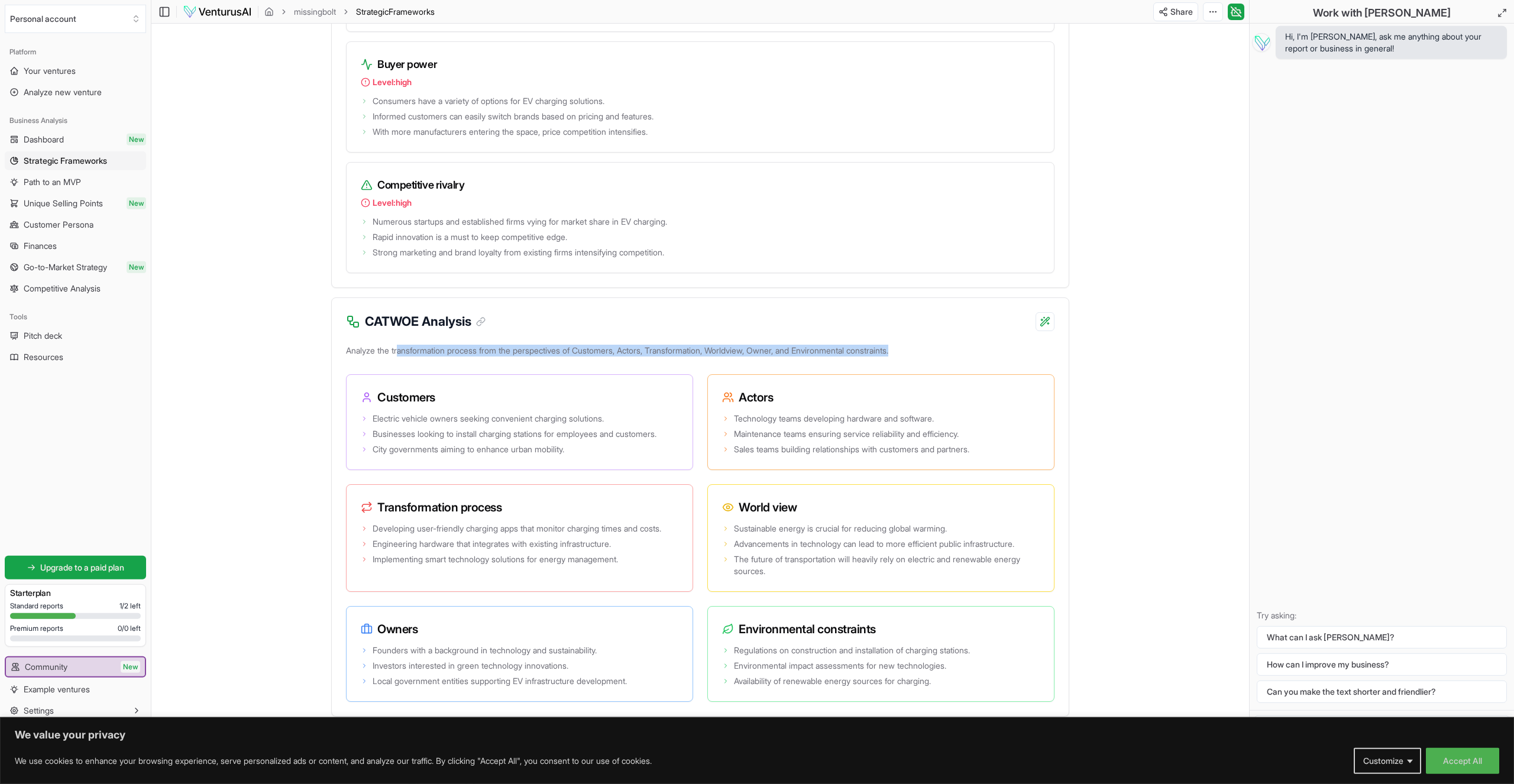
drag, startPoint x: 403, startPoint y: 427, endPoint x: 730, endPoint y: 435, distance: 327.1
click at [730, 363] on p "Analyze the transformation process from the perspectives of Customers, Actors, …" at bounding box center [700, 353] width 709 height 21
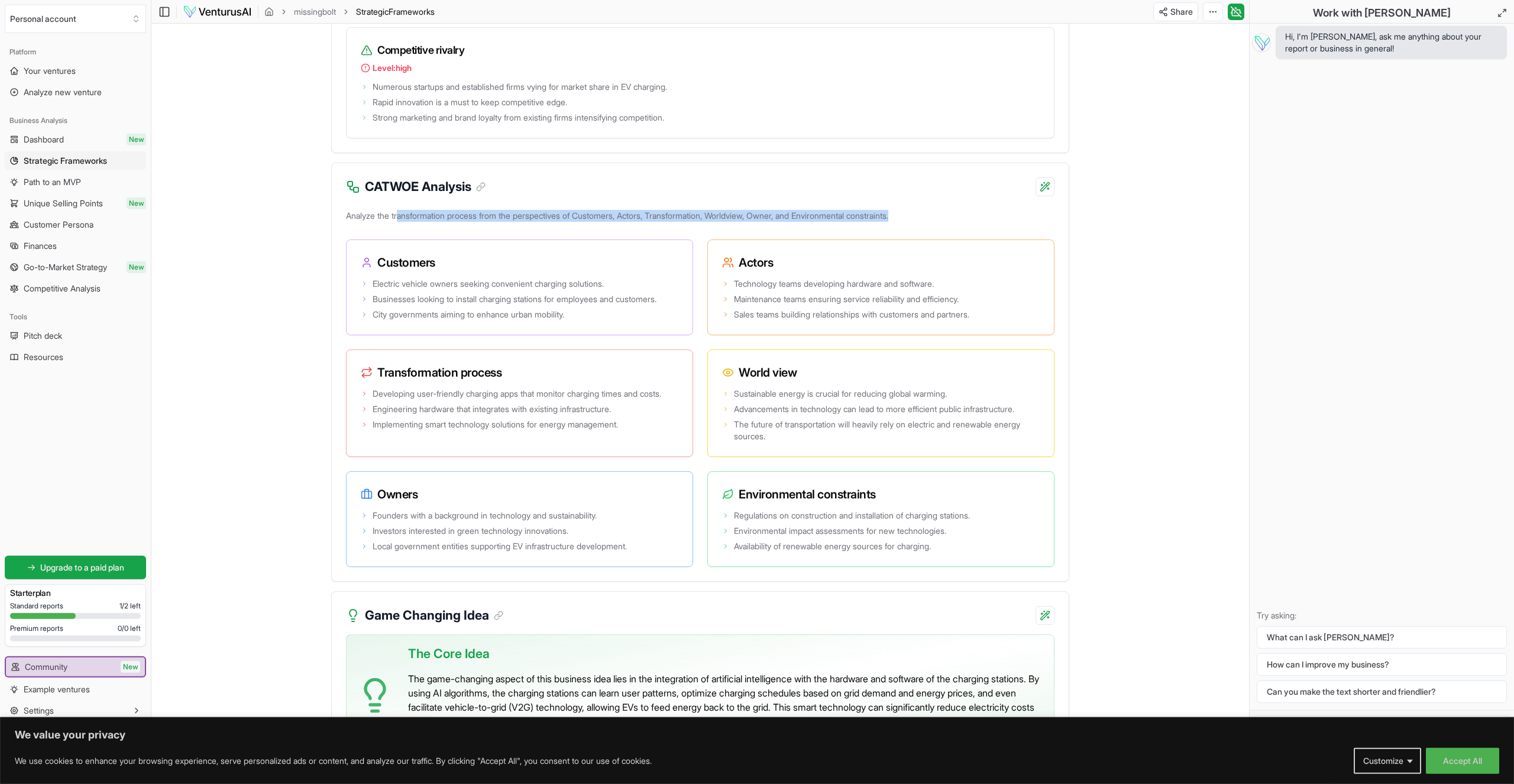
scroll to position [2038, 0]
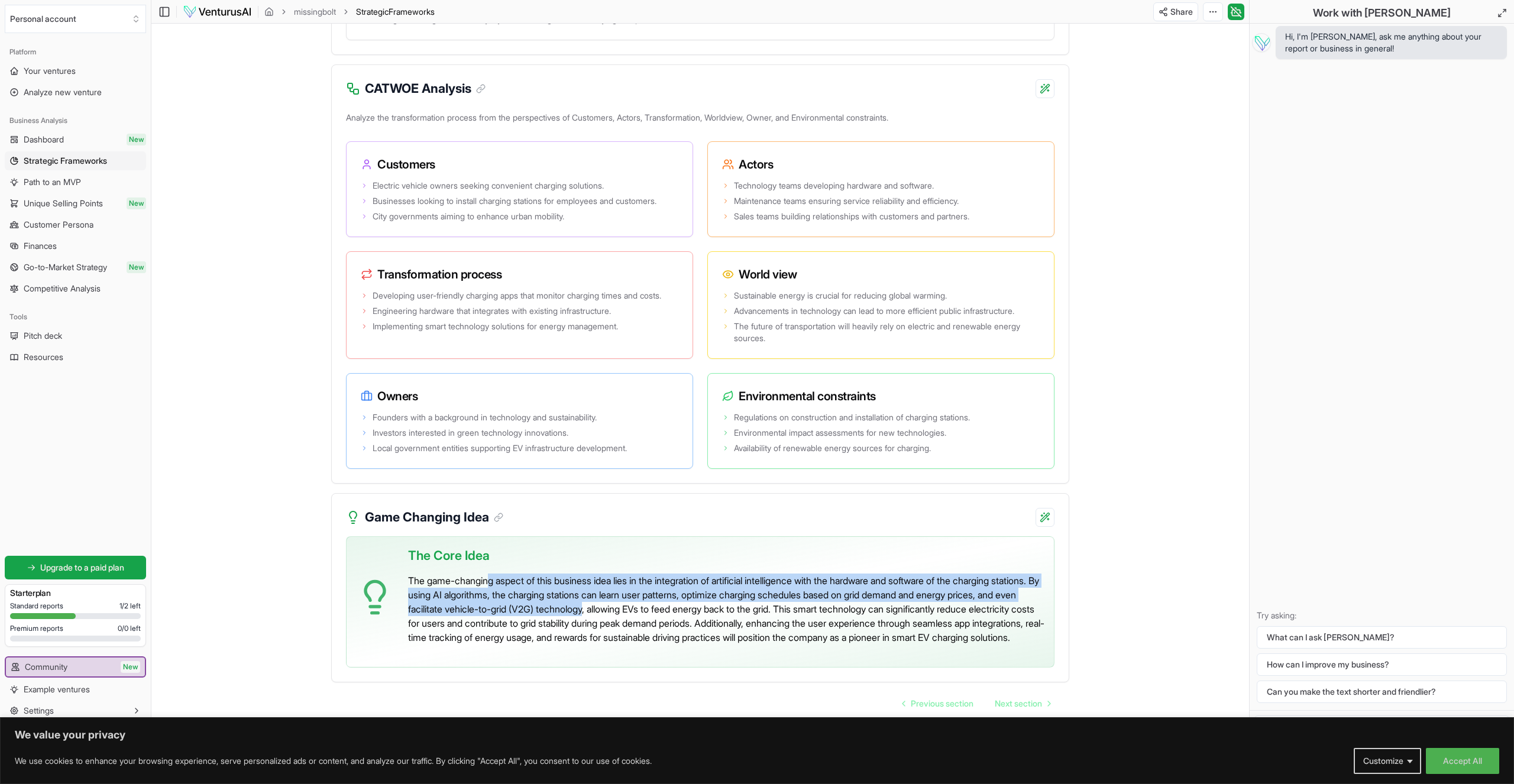
drag, startPoint x: 491, startPoint y: 569, endPoint x: 669, endPoint y: 599, distance: 180.5
click at [669, 599] on p "The game-changing aspect of this business idea lies in the integration of artif…" at bounding box center [726, 609] width 636 height 71
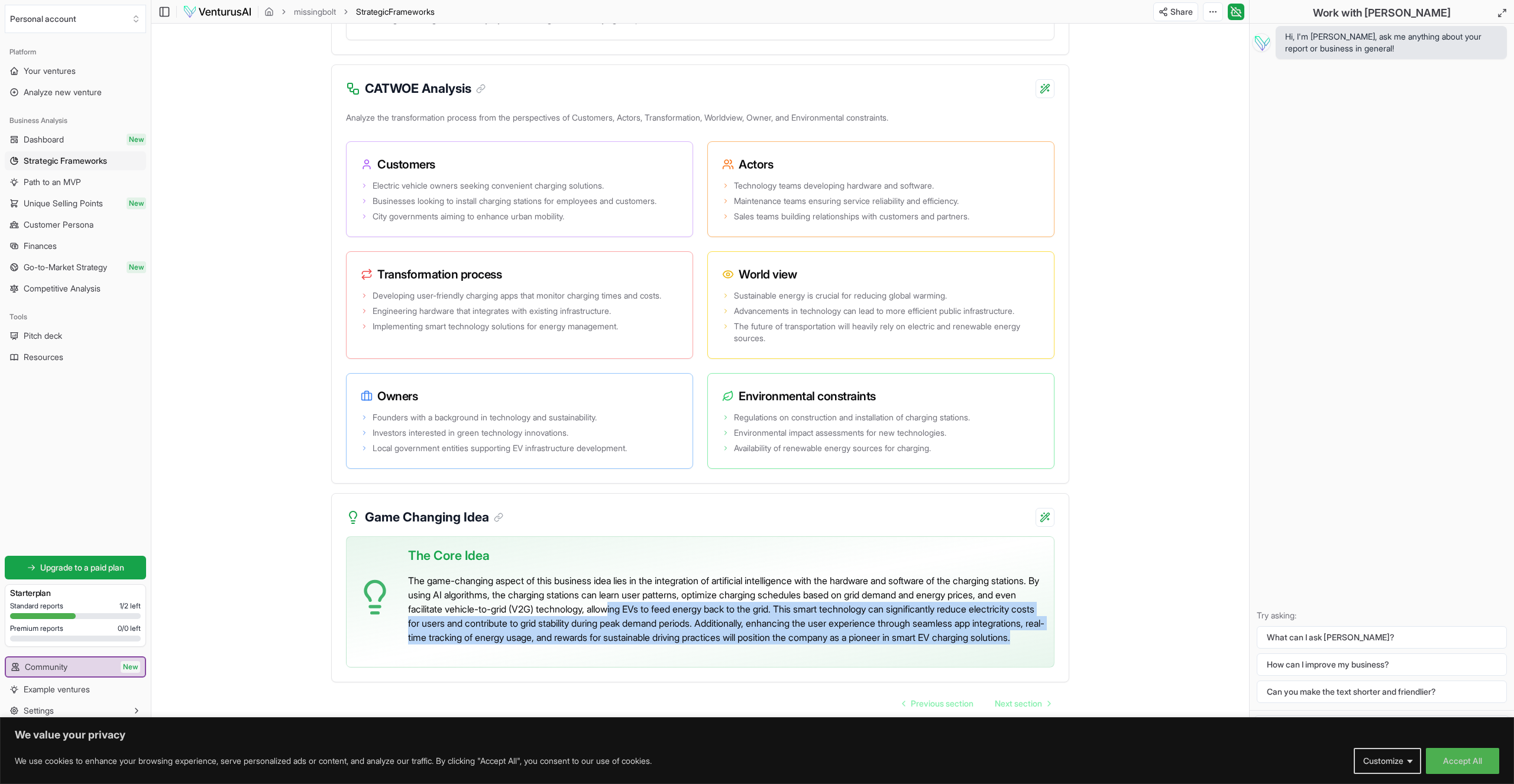
drag, startPoint x: 697, startPoint y: 600, endPoint x: 697, endPoint y: 632, distance: 32.0
click at [697, 632] on p "The game-changing aspect of this business idea lies in the integration of artif…" at bounding box center [726, 609] width 636 height 71
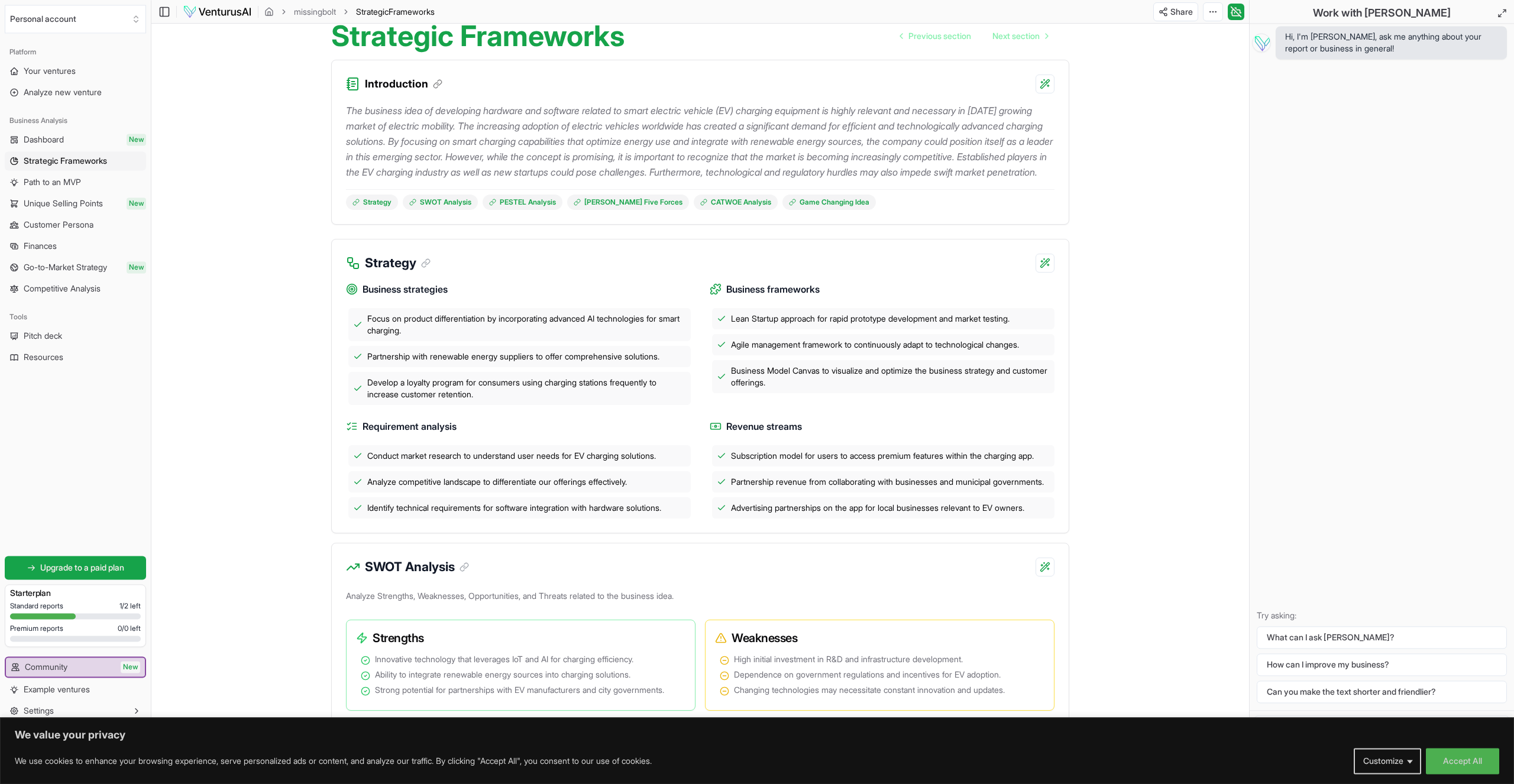
scroll to position [0, 0]
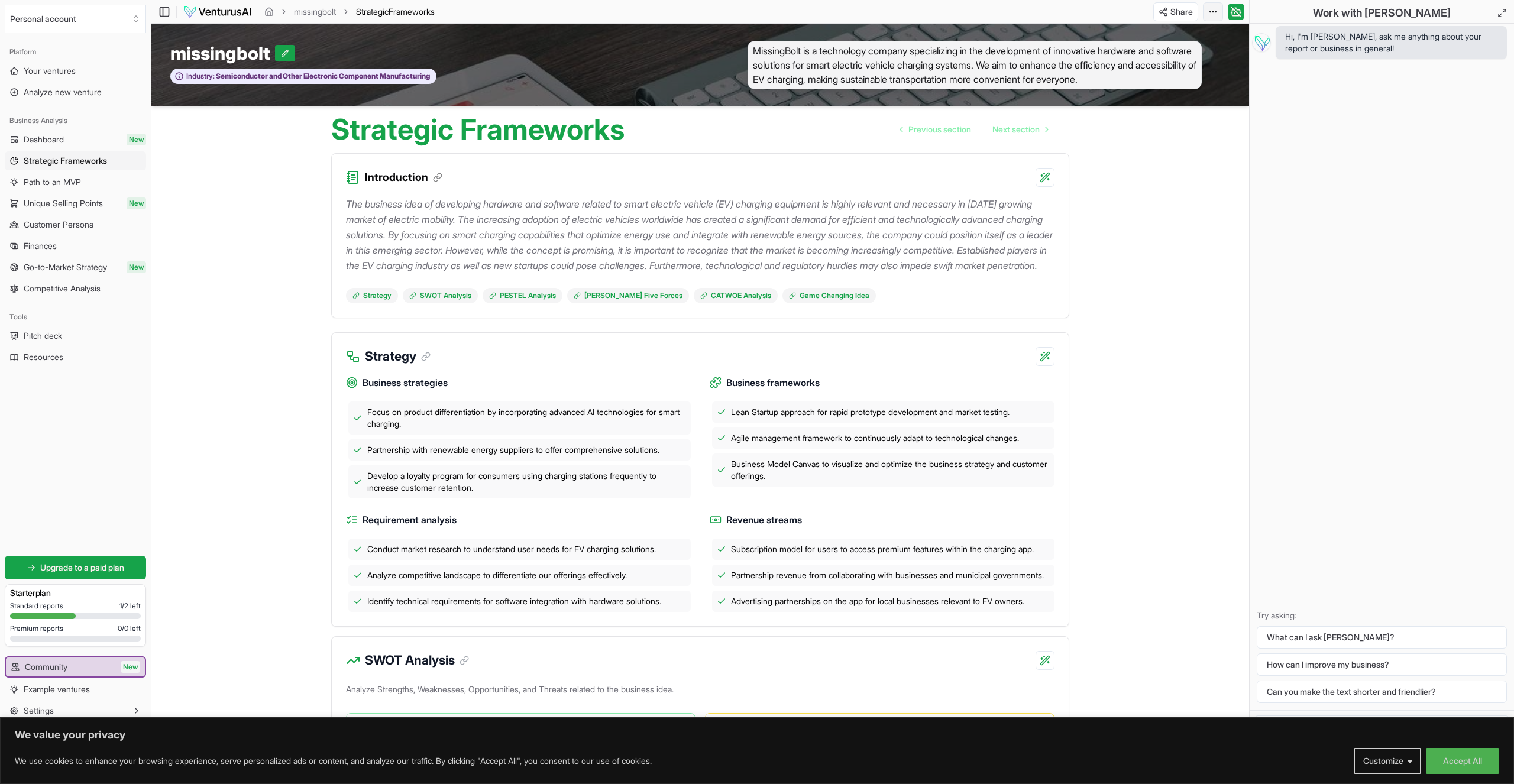
click at [1206, 12] on html "We value your privacy We use cookies to enhance your browsing experience, serve…" at bounding box center [757, 392] width 1514 height 784
click at [1196, 52] on div "Download PDF" at bounding box center [1168, 55] width 96 height 19
